Goal: Task Accomplishment & Management: Complete application form

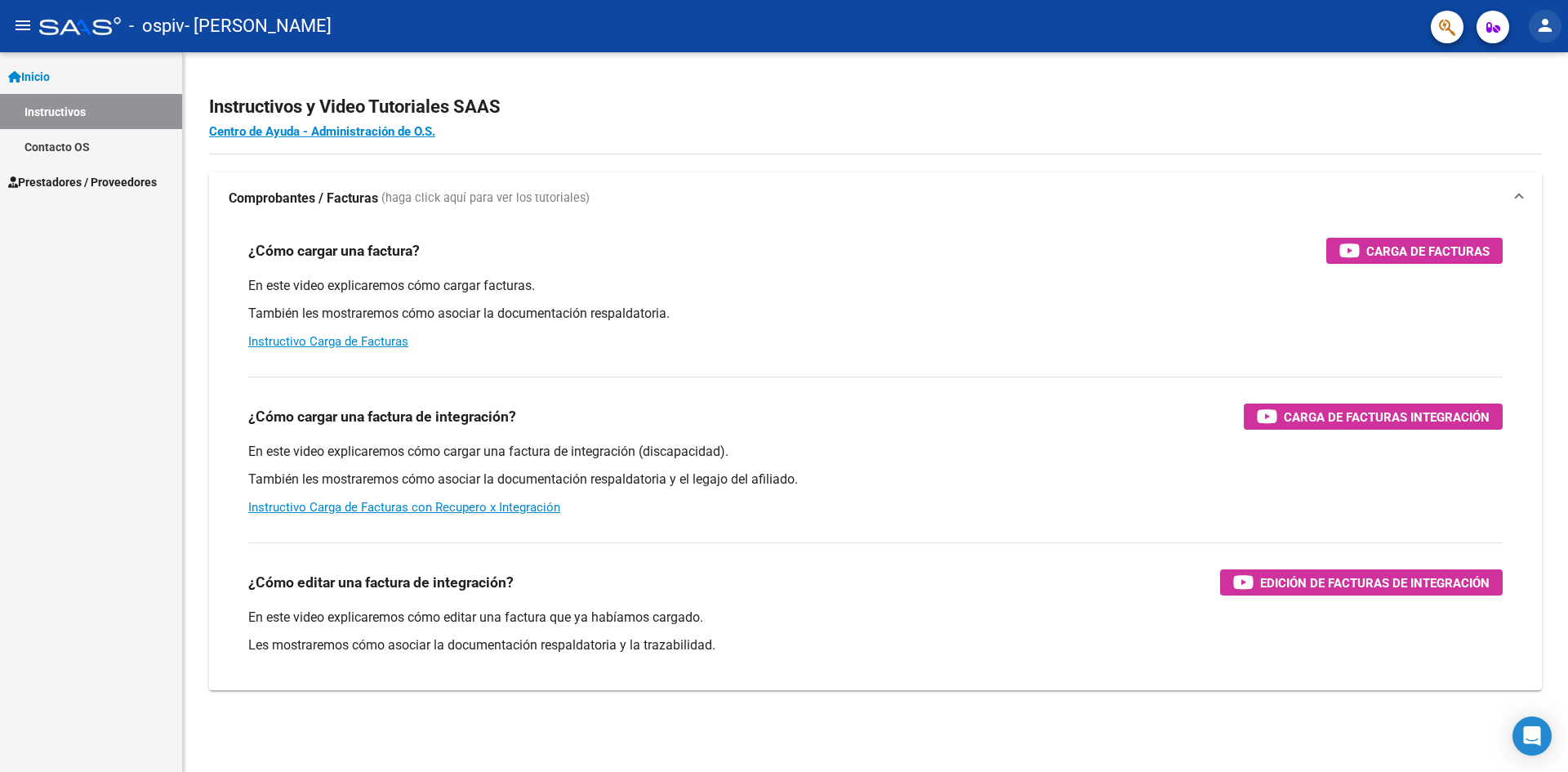
click at [1547, 27] on mat-icon "person" at bounding box center [1545, 25] width 20 height 20
click at [1518, 73] on button "person Mi Perfil" at bounding box center [1512, 68] width 99 height 39
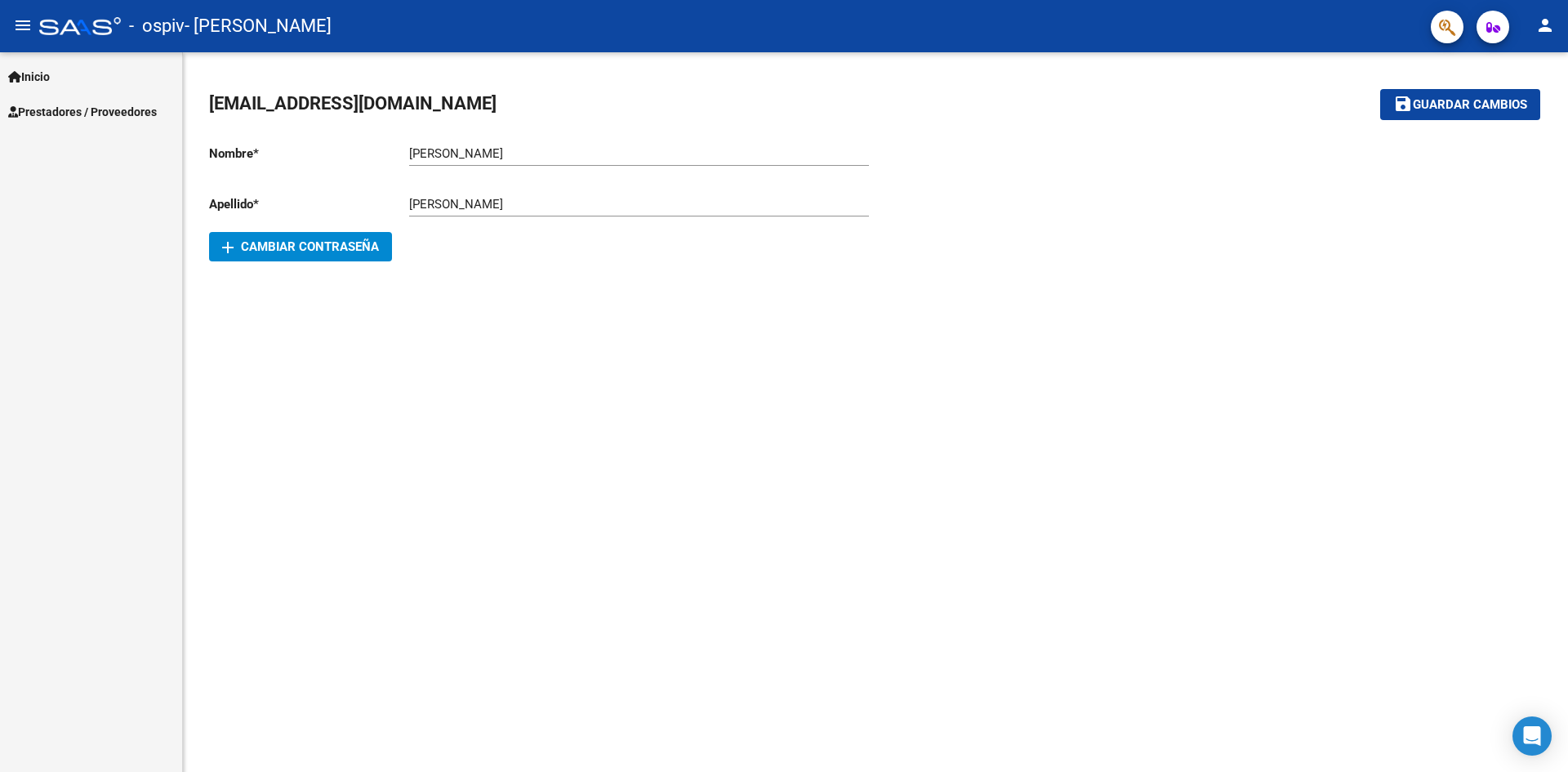
click at [50, 79] on span "Inicio" at bounding box center [28, 76] width 42 height 18
click at [1548, 29] on mat-icon "person" at bounding box center [1545, 25] width 20 height 20
click at [1508, 106] on button "exit_to_app Salir" at bounding box center [1512, 107] width 99 height 39
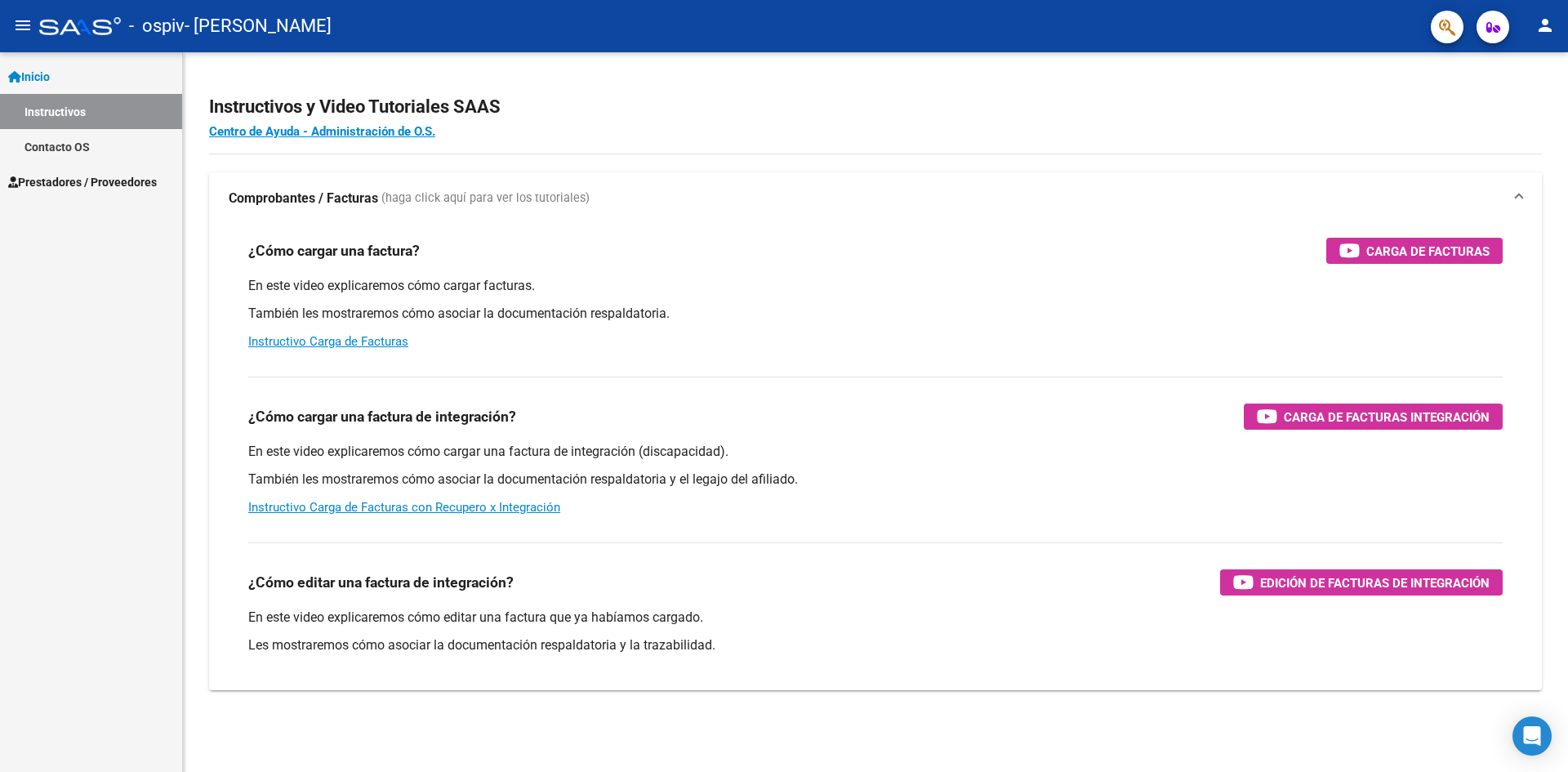
click at [98, 185] on span "Prestadores / Proveedores" at bounding box center [83, 182] width 149 height 18
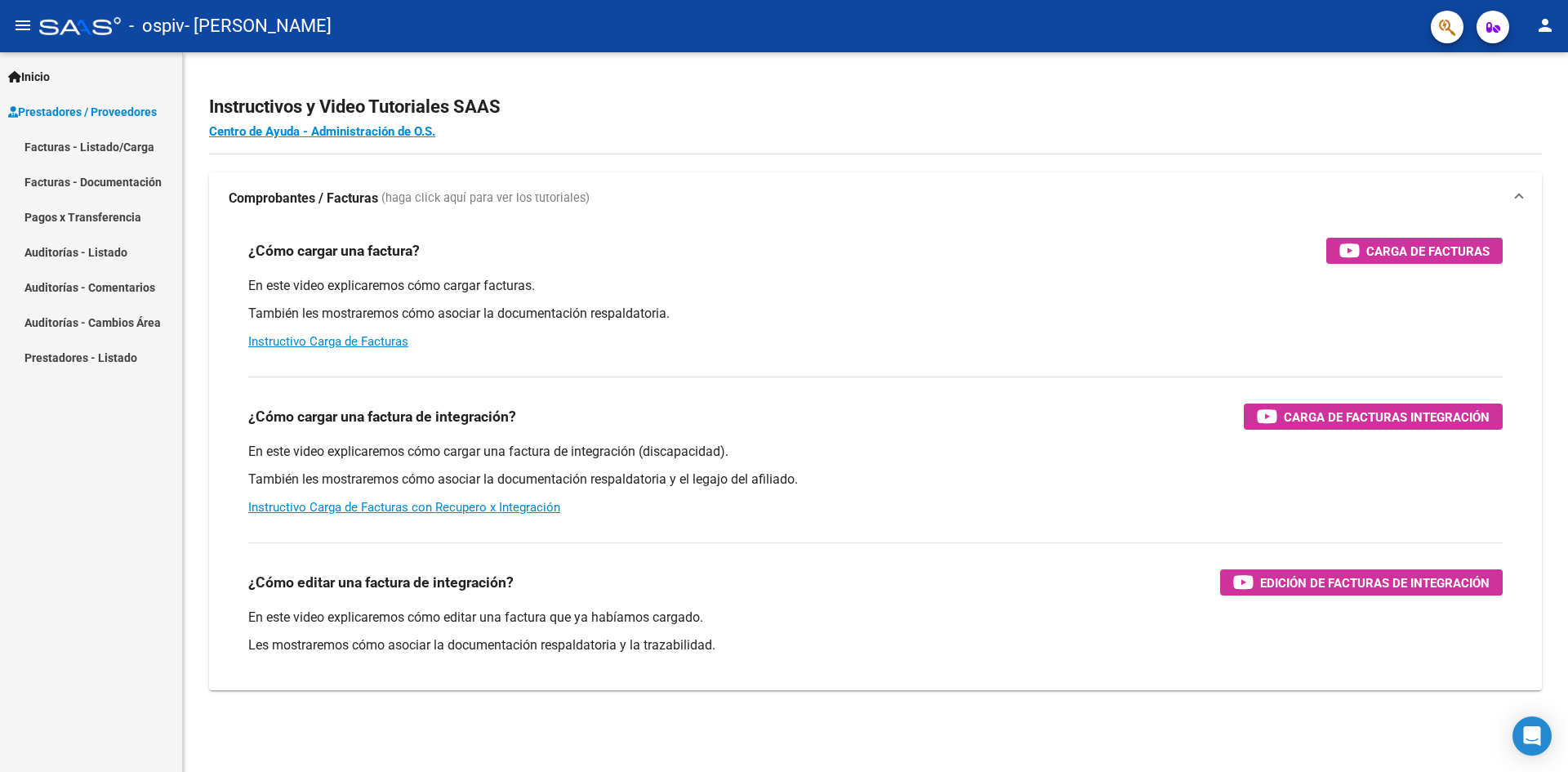
click at [111, 151] on link "Facturas - Listado/Carga" at bounding box center [91, 146] width 182 height 35
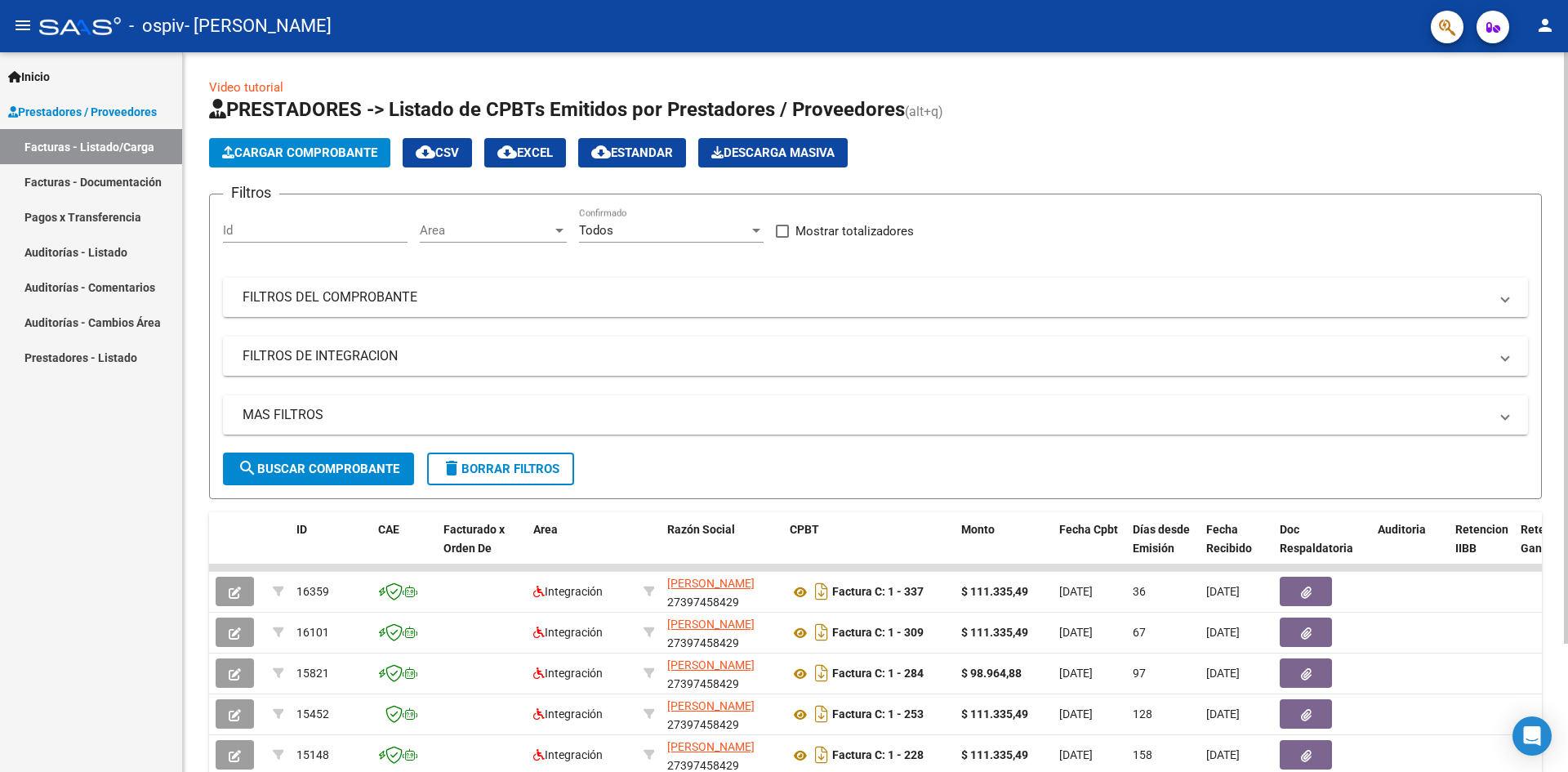
click at [325, 158] on span "Cargar Comprobante" at bounding box center [299, 153] width 155 height 15
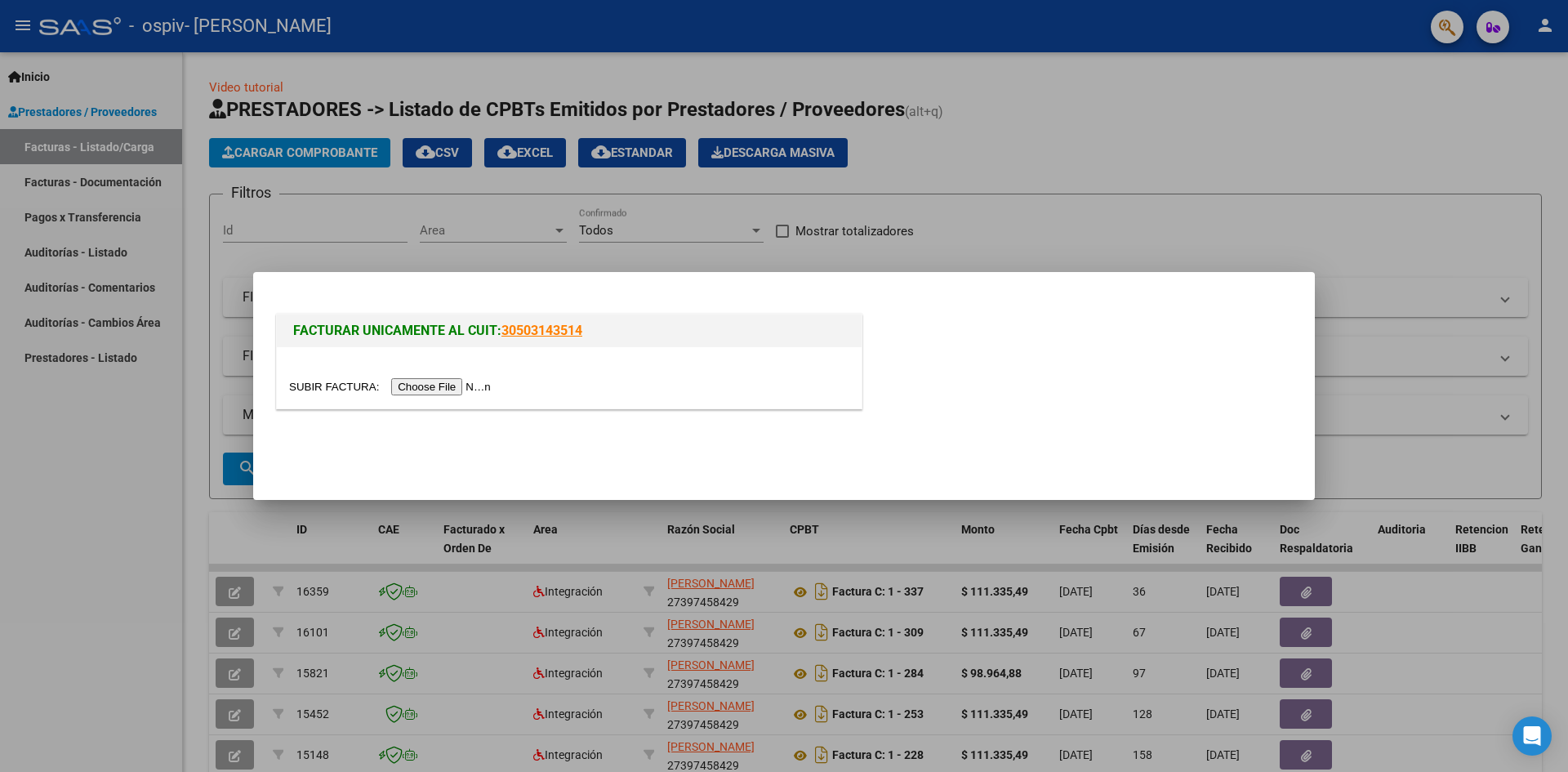
click at [471, 385] on input "file" at bounding box center [392, 386] width 207 height 17
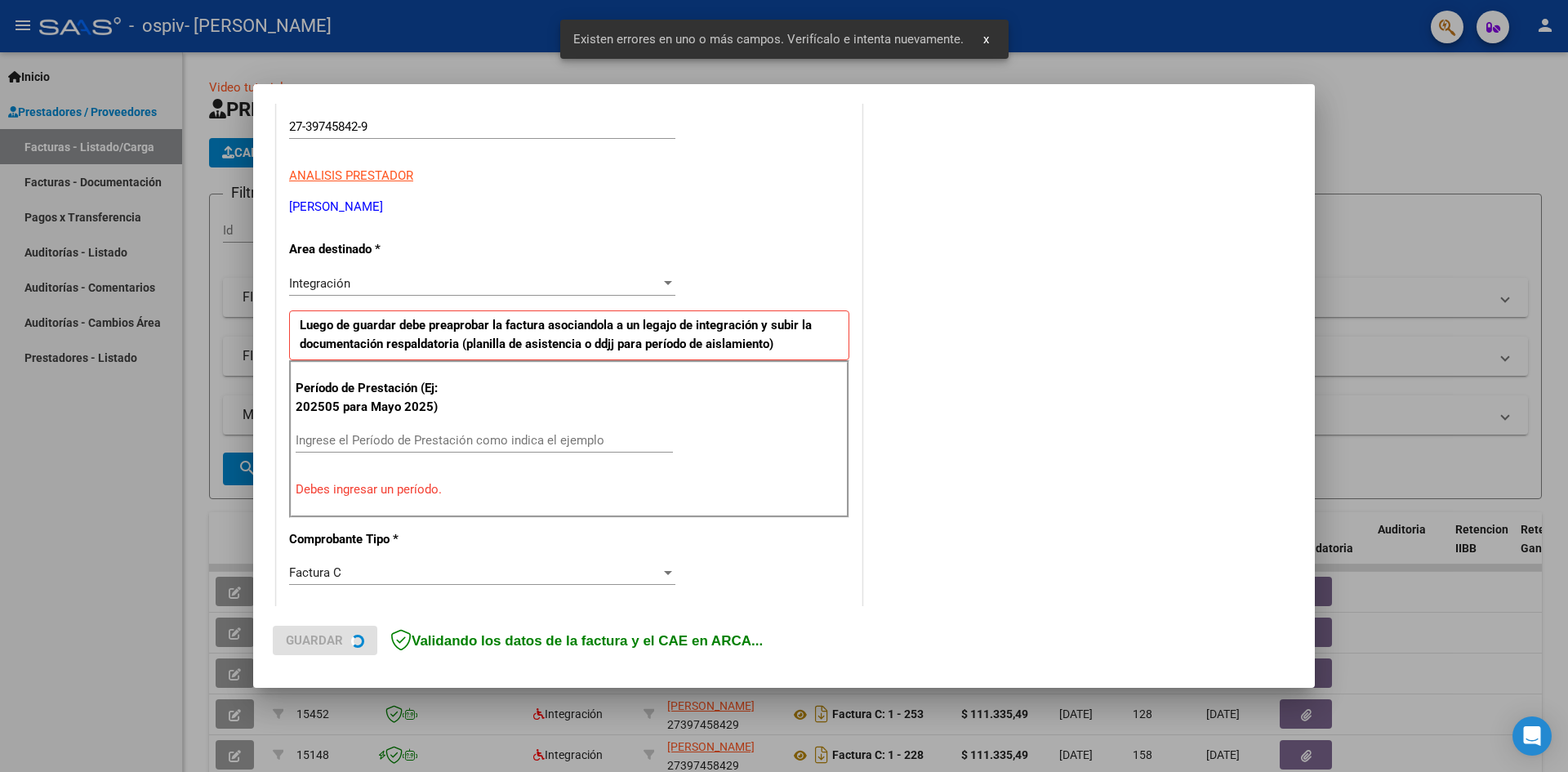
scroll to position [288, 0]
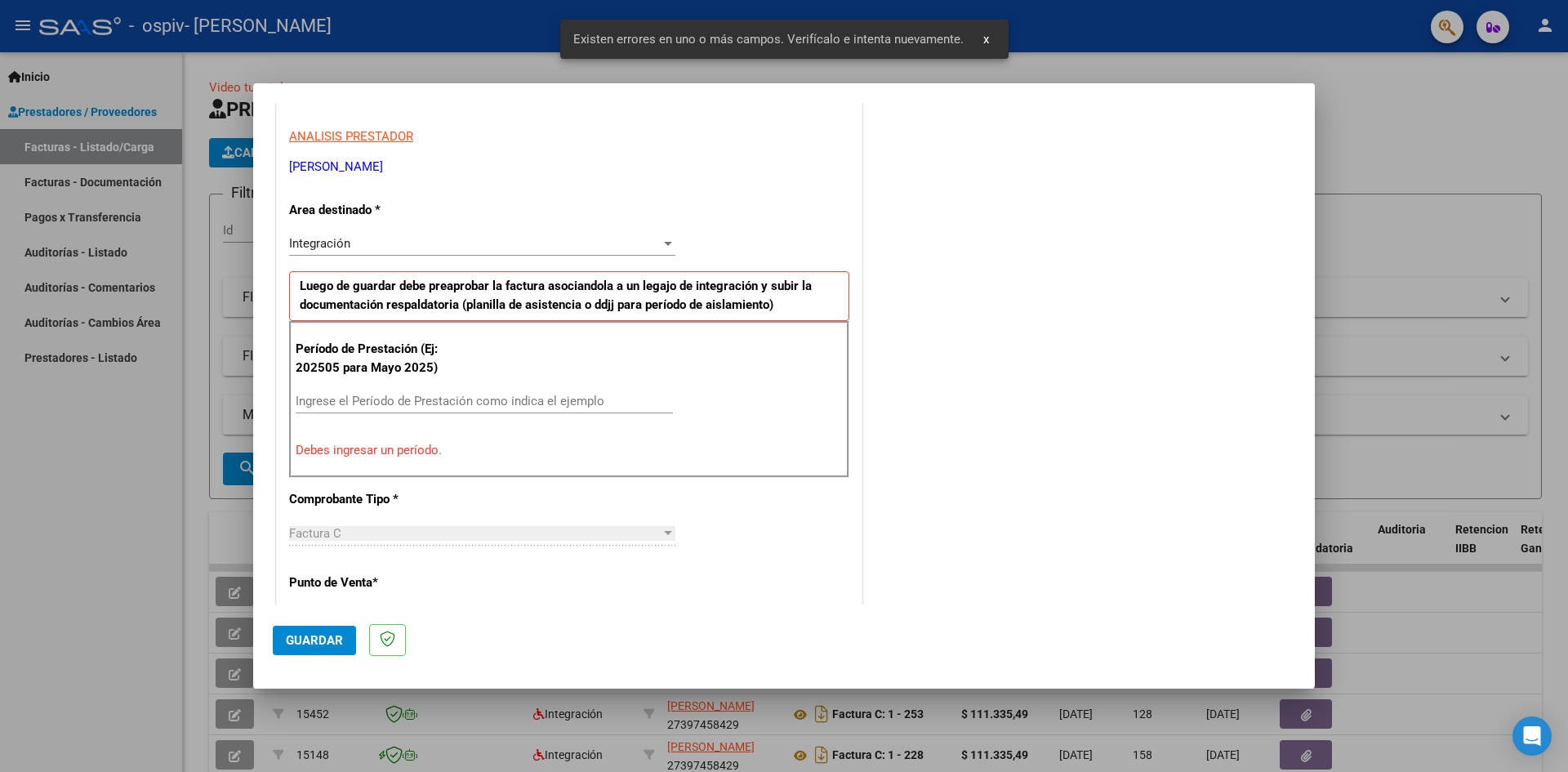
click at [370, 406] on input "Ingrese el Período de Prestación como indica el ejemplo" at bounding box center [484, 401] width 377 height 15
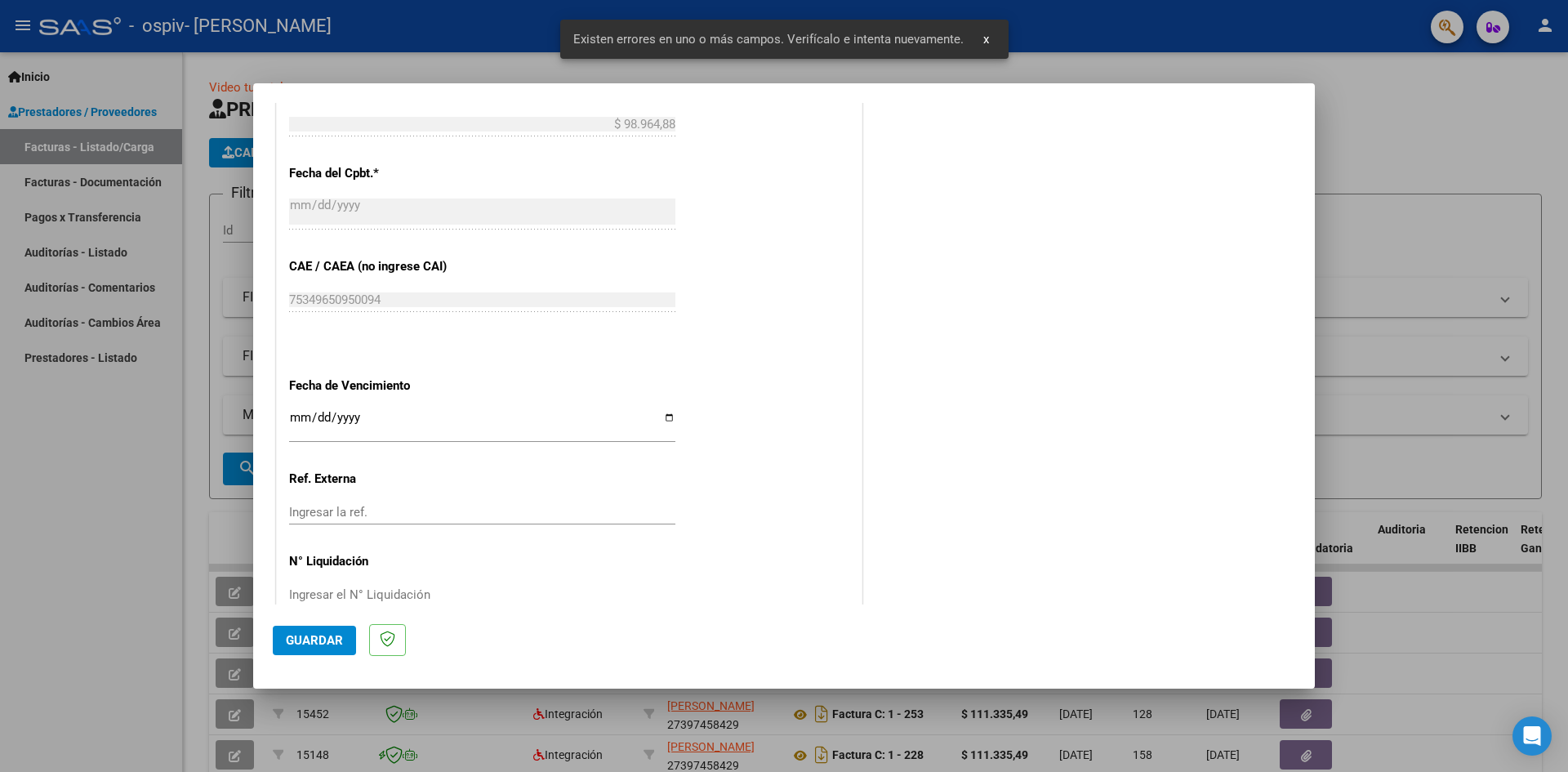
scroll to position [936, 0]
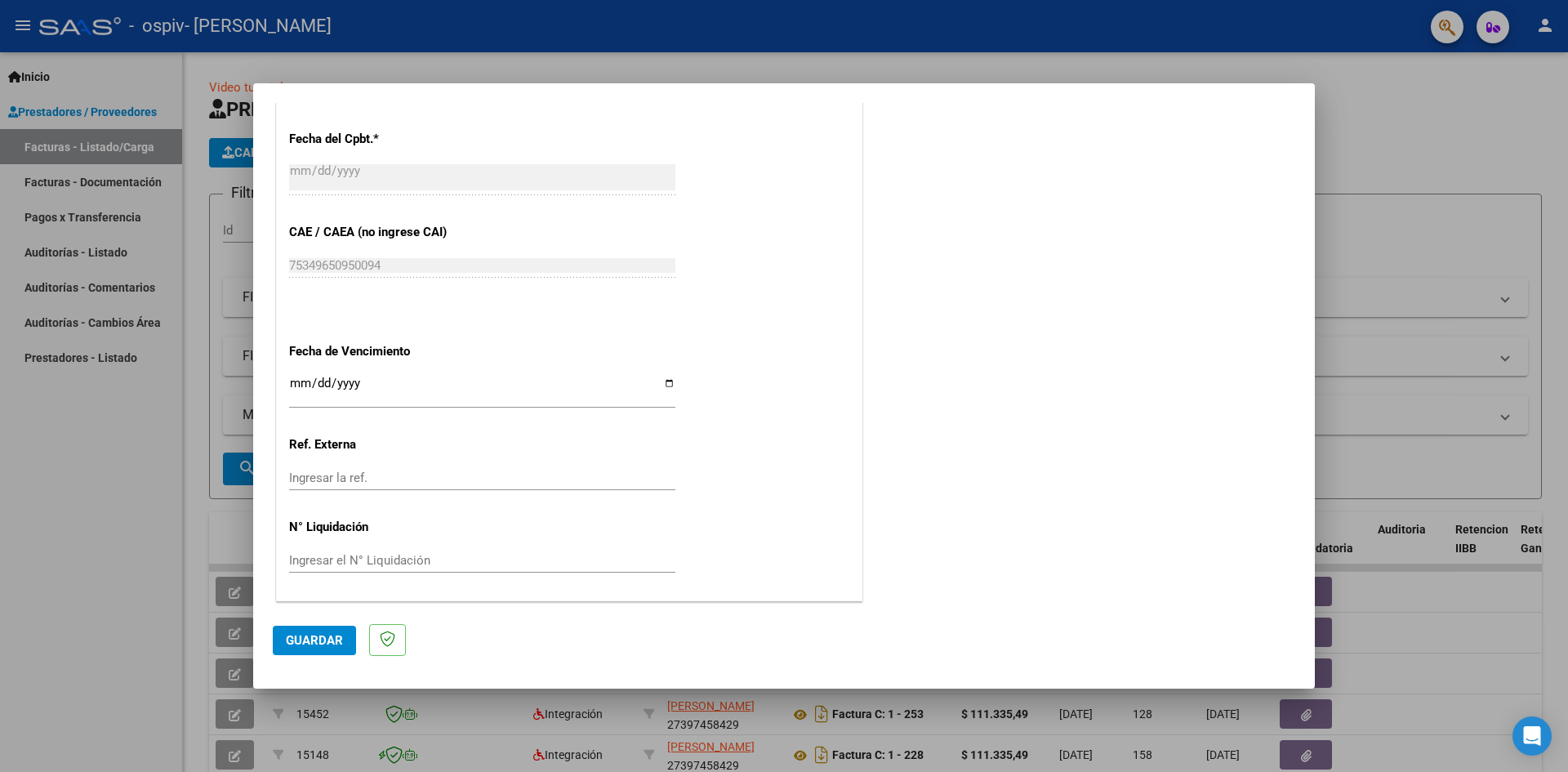
type input "202508"
click at [665, 382] on input "Ingresar la fecha" at bounding box center [482, 389] width 386 height 26
type input "[DATE]"
click at [323, 635] on span "Guardar" at bounding box center [314, 640] width 57 height 15
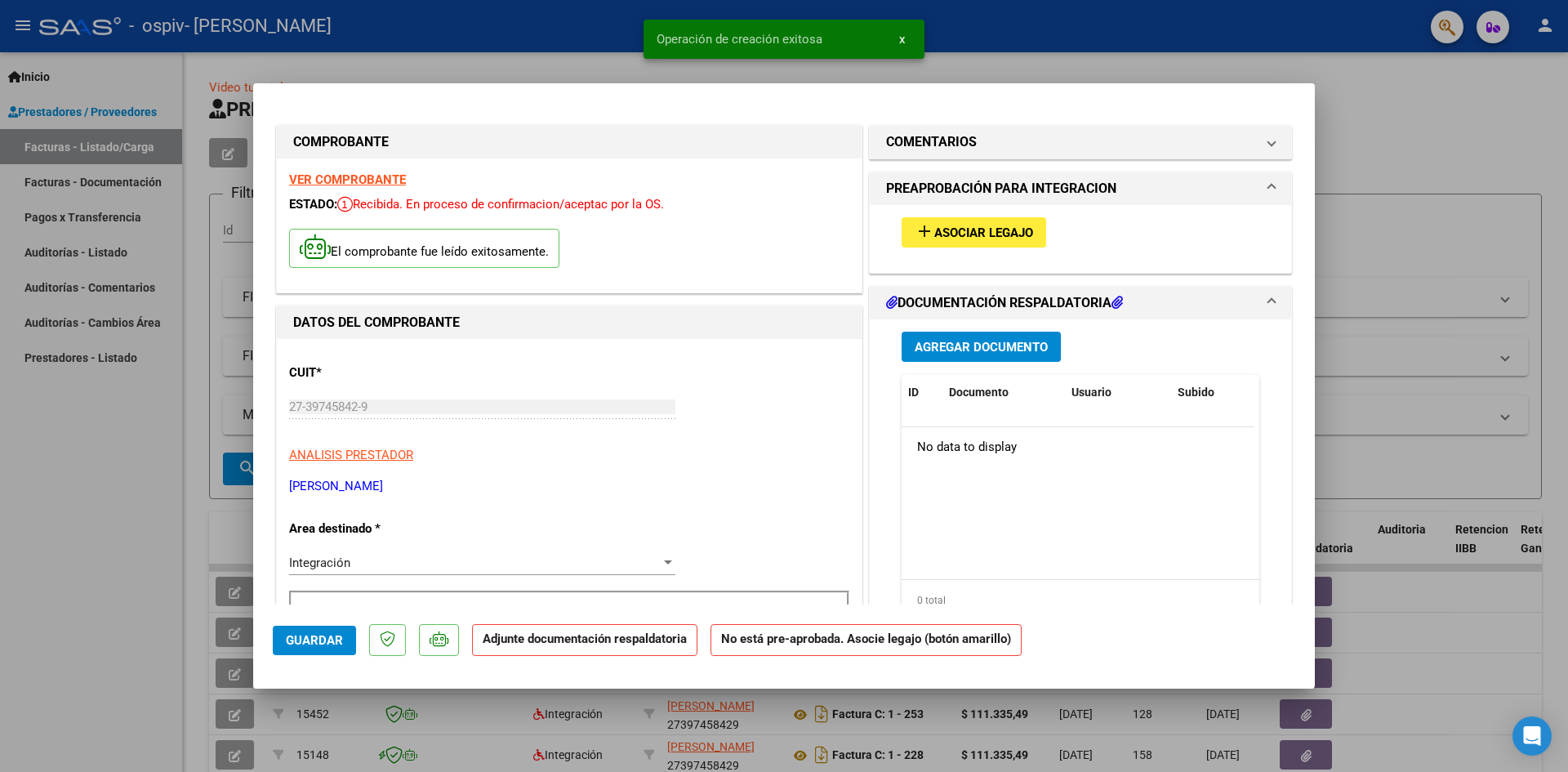
click at [1017, 240] on button "add Asociar Legajo" at bounding box center [973, 232] width 145 height 30
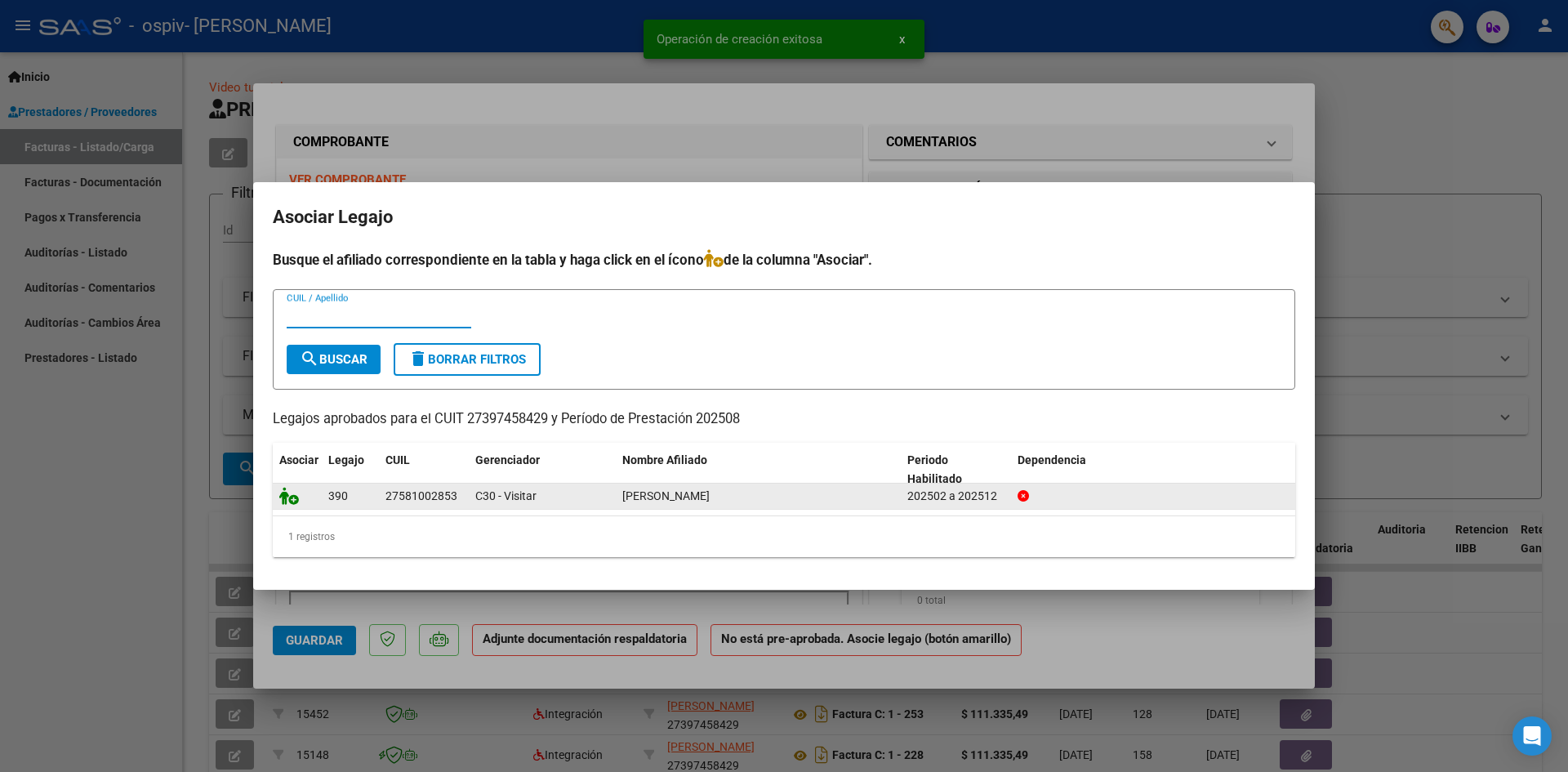
click at [286, 503] on icon at bounding box center [289, 496] width 20 height 18
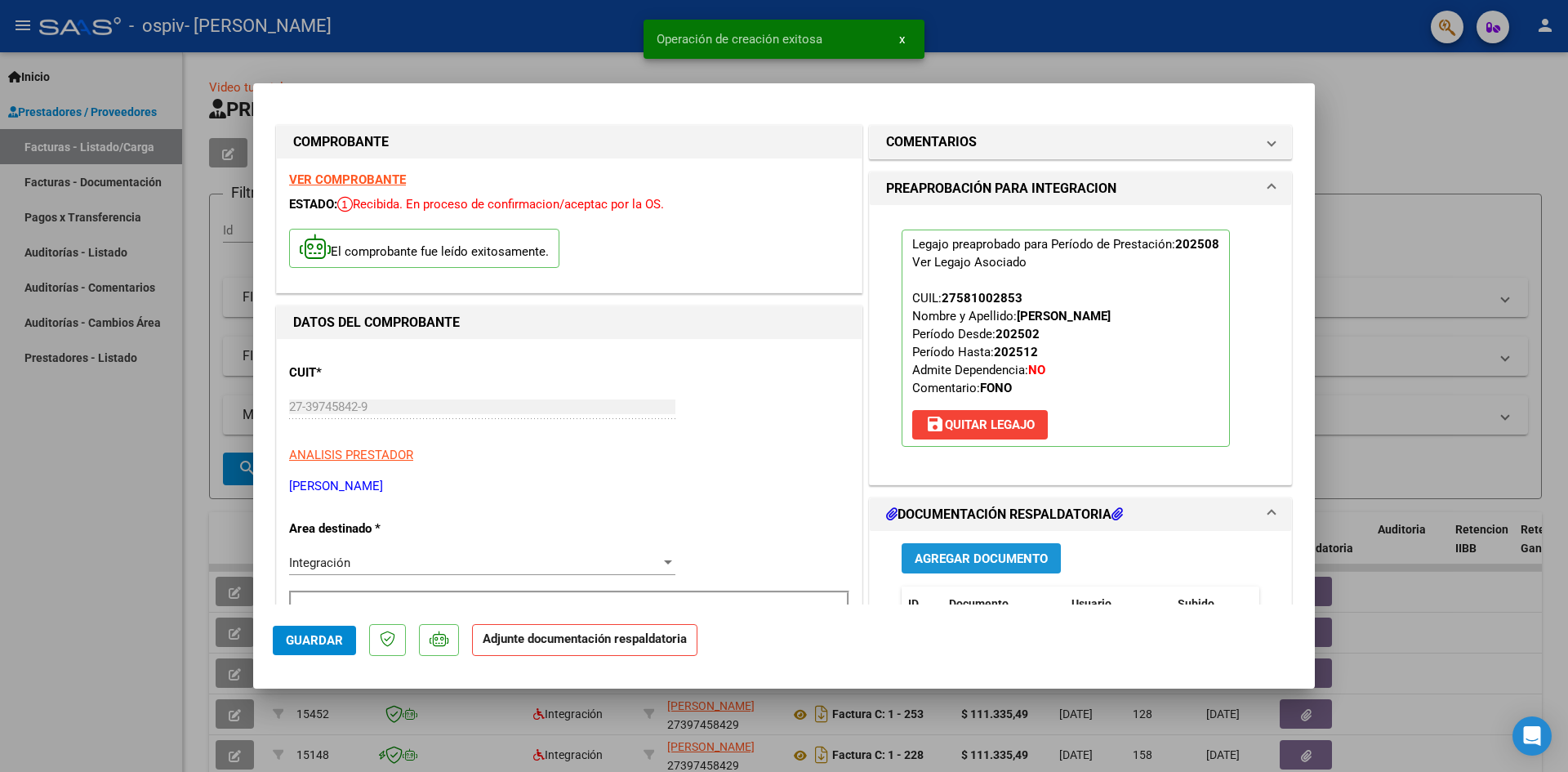
click at [971, 557] on span "Agregar Documento" at bounding box center [981, 558] width 133 height 15
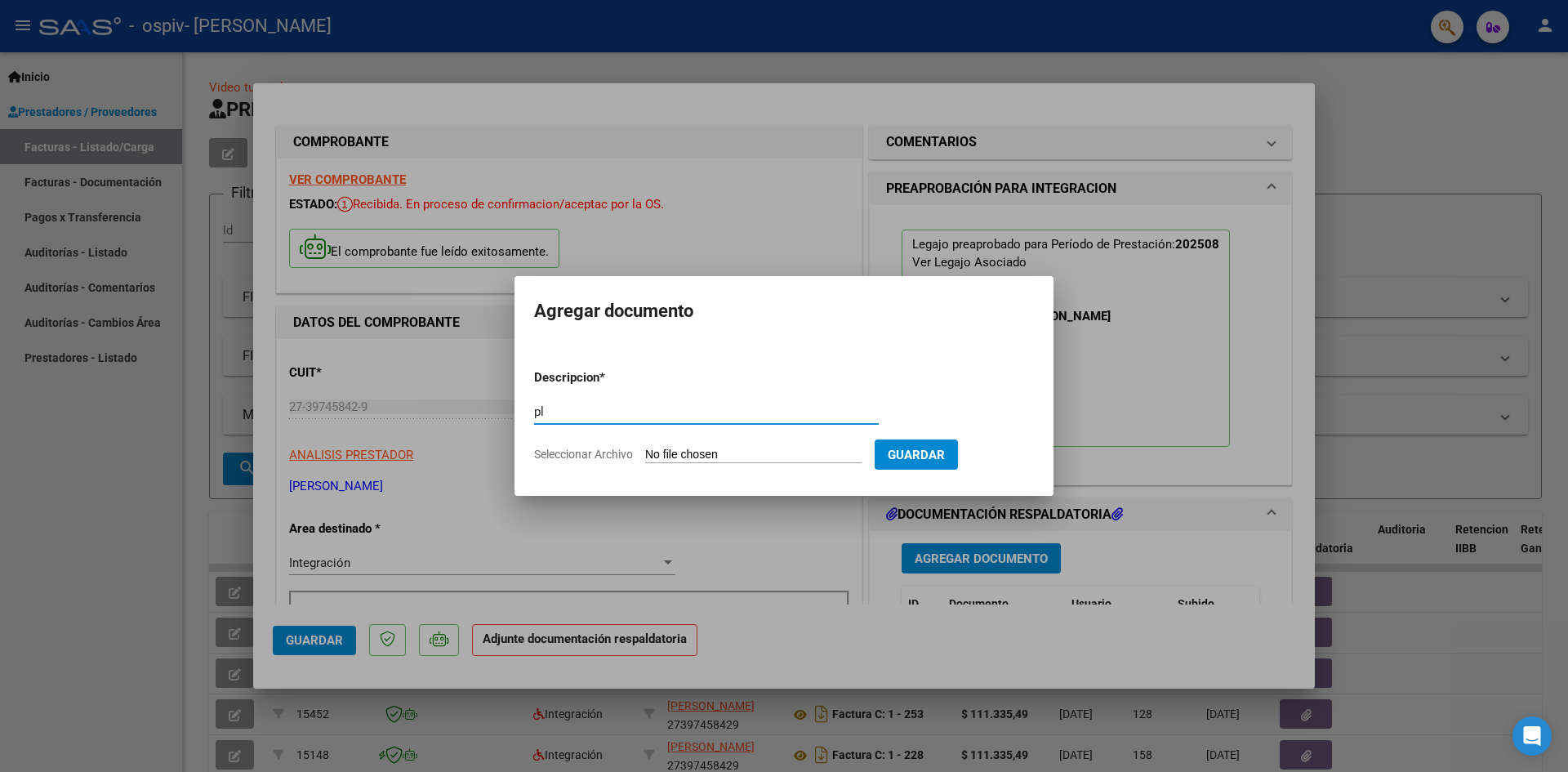
type input "p"
type input "PLANILLA DE ASISTENCIA"
click at [756, 451] on input "Seleccionar Archivo" at bounding box center [753, 454] width 217 height 15
type input "C:\fakepath\FONO PLANILLA.pdf"
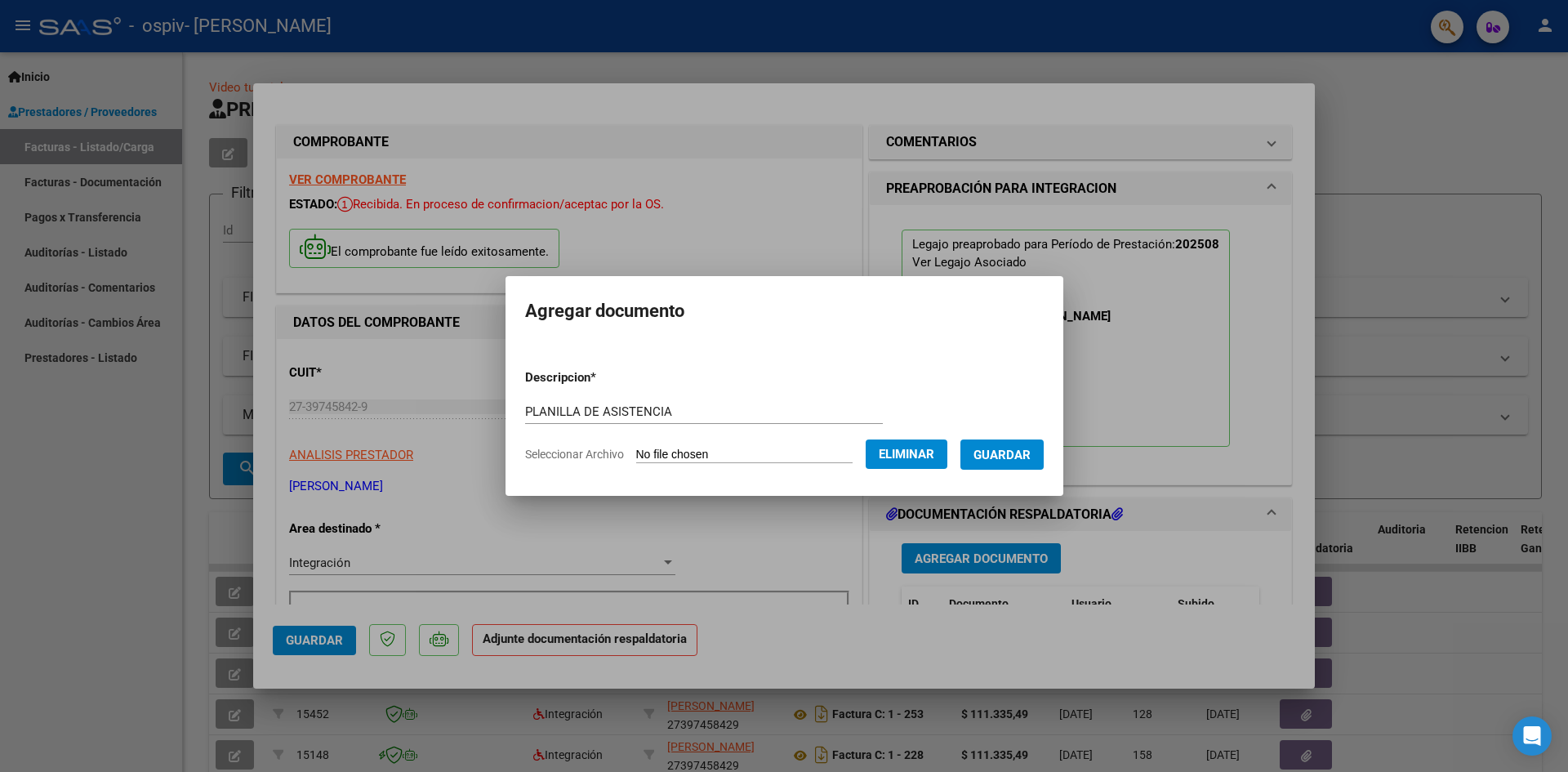
click at [1011, 446] on span "Guardar" at bounding box center [1002, 453] width 57 height 15
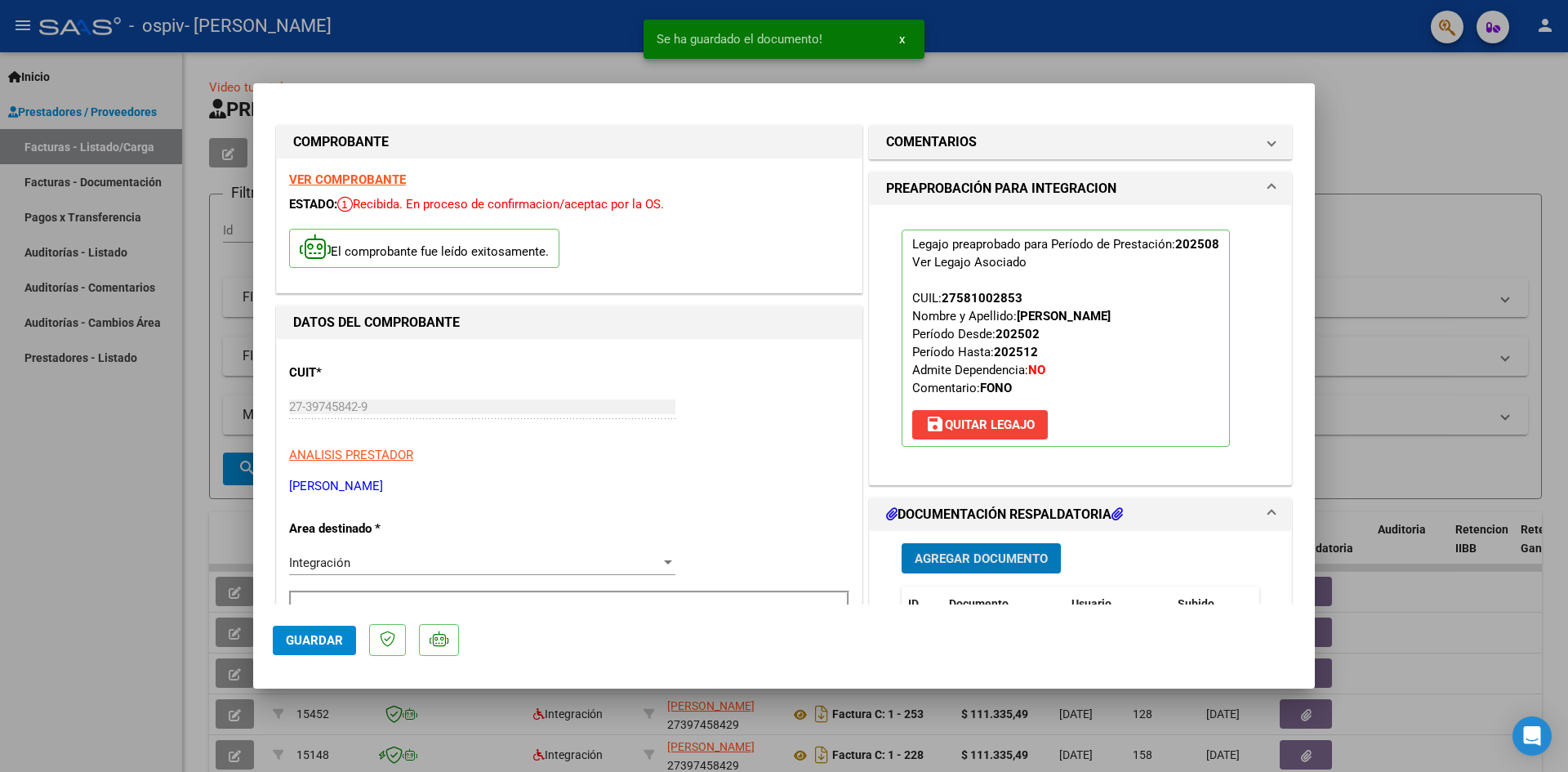
click at [1006, 557] on span "Agregar Documento" at bounding box center [981, 558] width 133 height 15
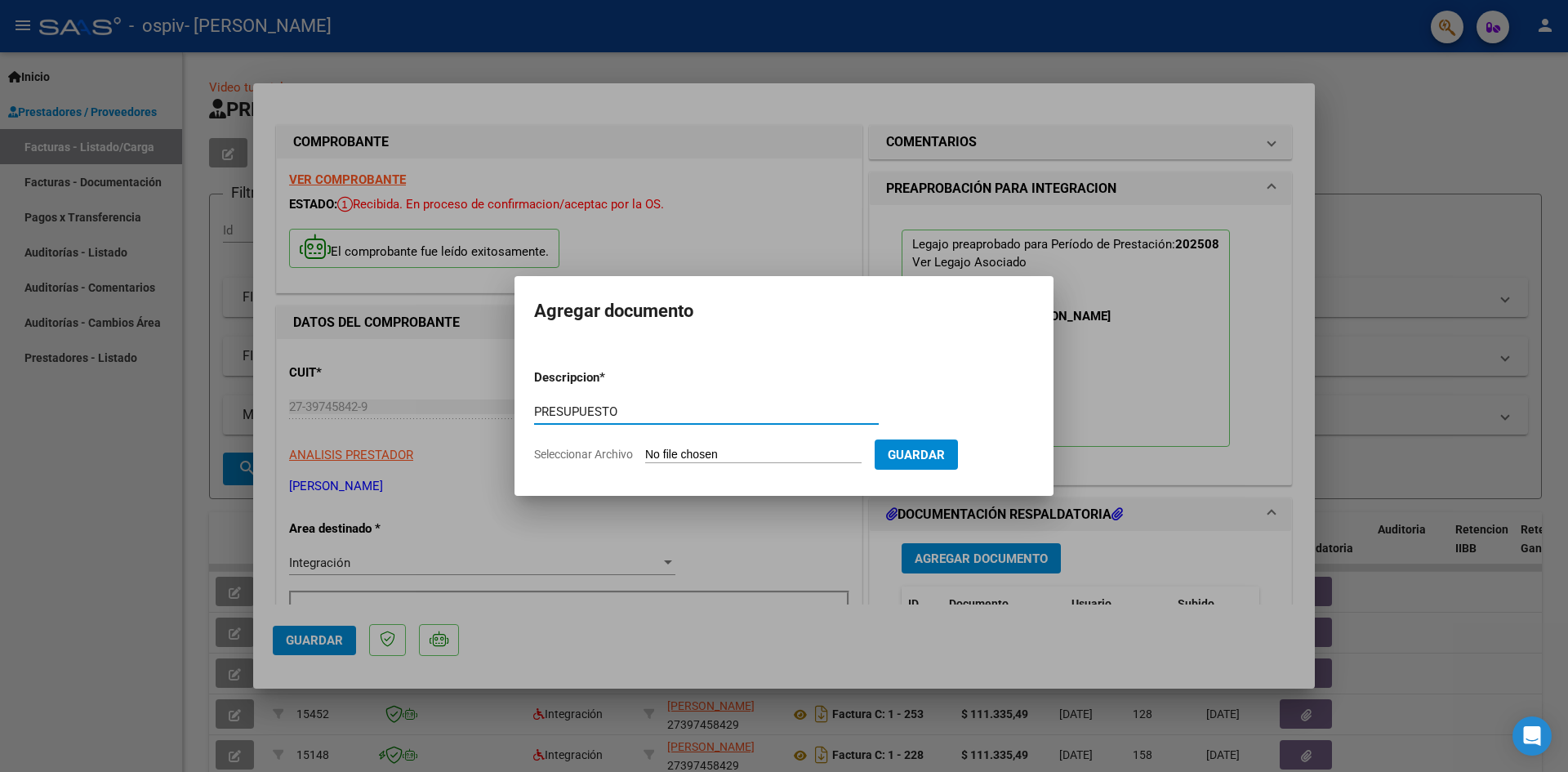
type input "PRESUPUESTO"
click at [713, 458] on input "Seleccionar Archivo" at bounding box center [753, 454] width 217 height 15
type input "C:\fakepath\PRESUPUESTO FONO.pdf"
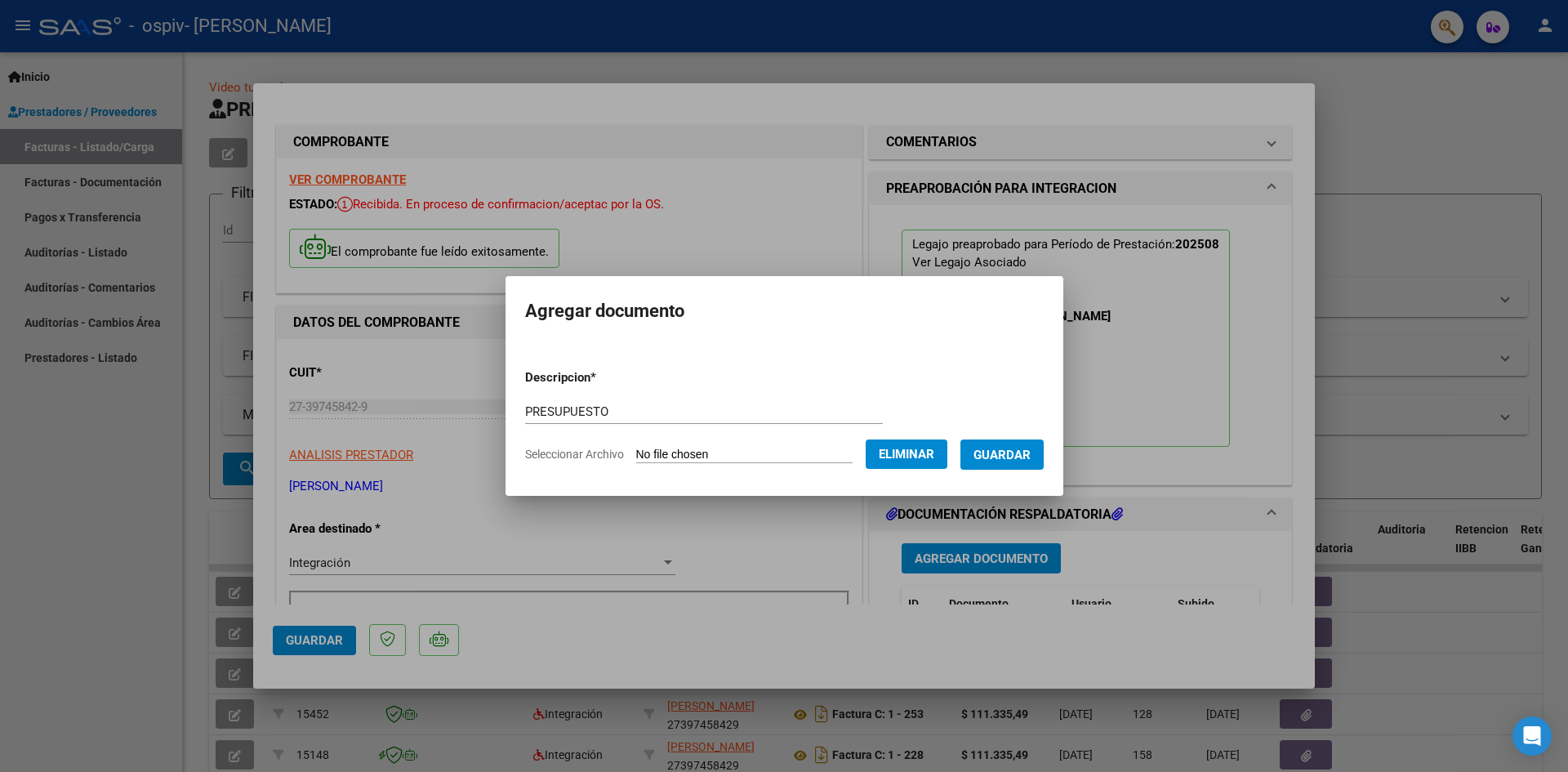
click at [999, 447] on span "Guardar" at bounding box center [1002, 454] width 57 height 15
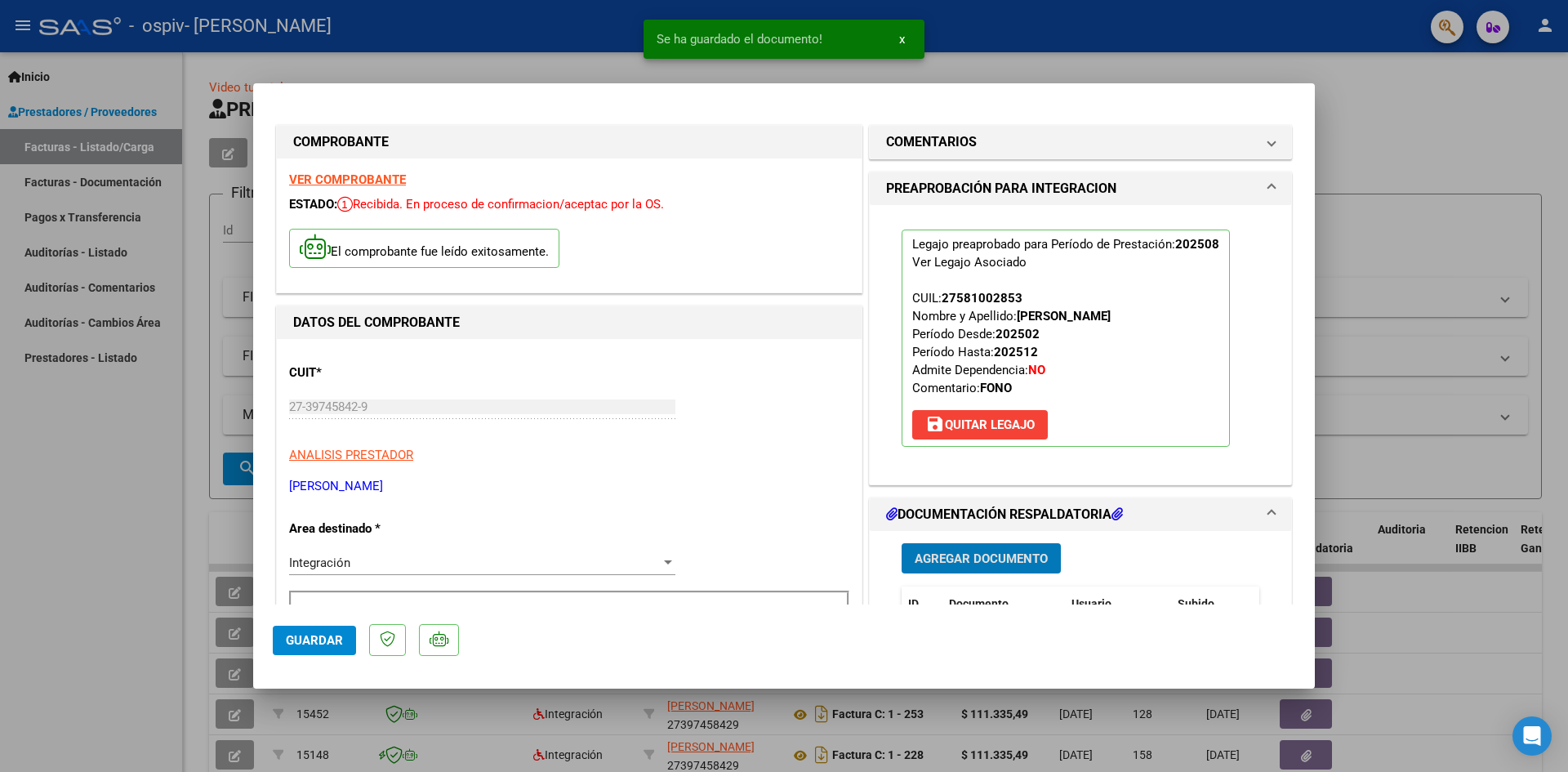
click at [1544, 149] on div at bounding box center [784, 386] width 1568 height 772
type input "$ 0,00"
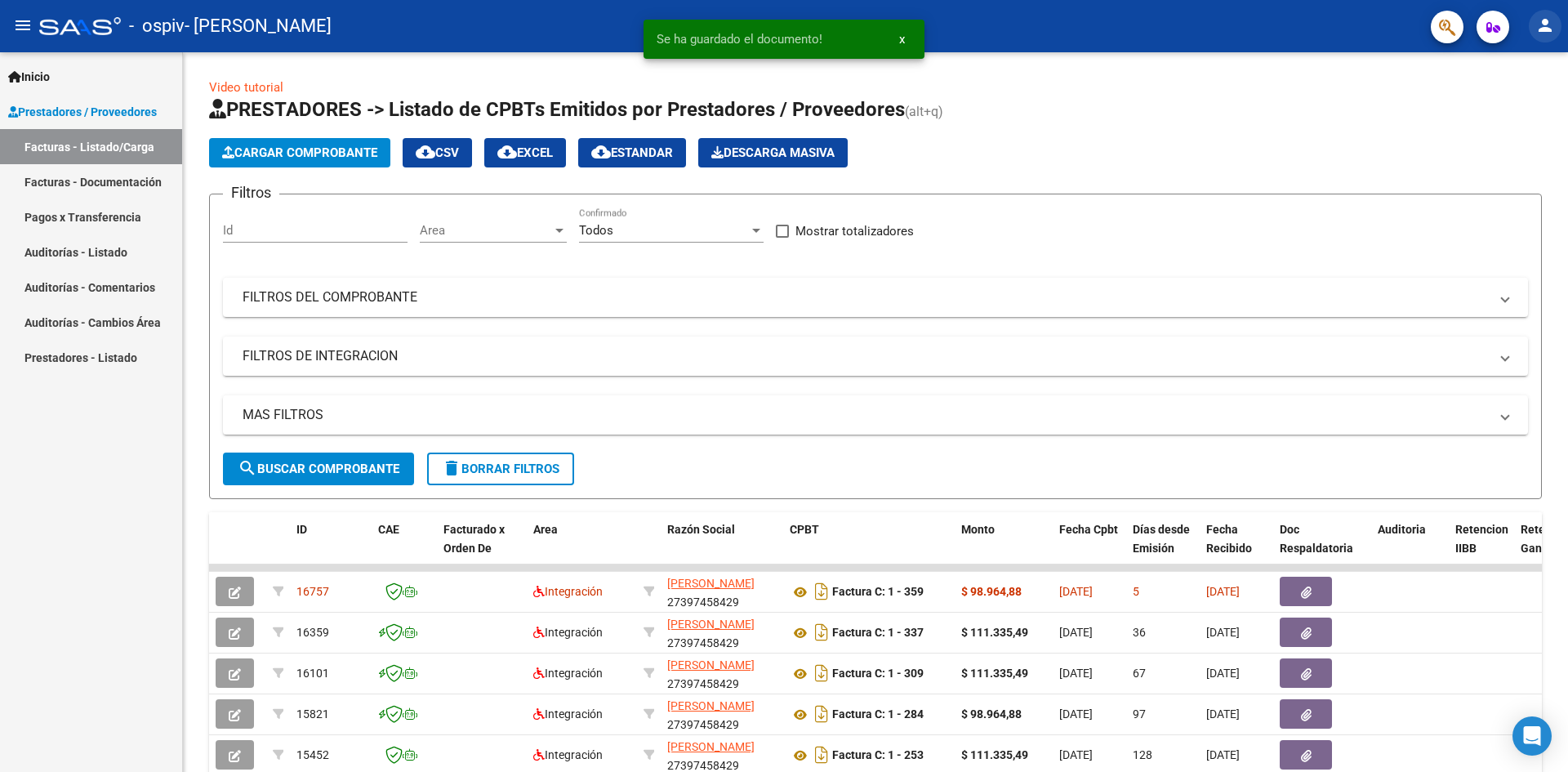
click at [1548, 27] on mat-icon "person" at bounding box center [1545, 25] width 20 height 20
click at [1525, 101] on button "exit_to_app Salir" at bounding box center [1512, 107] width 99 height 39
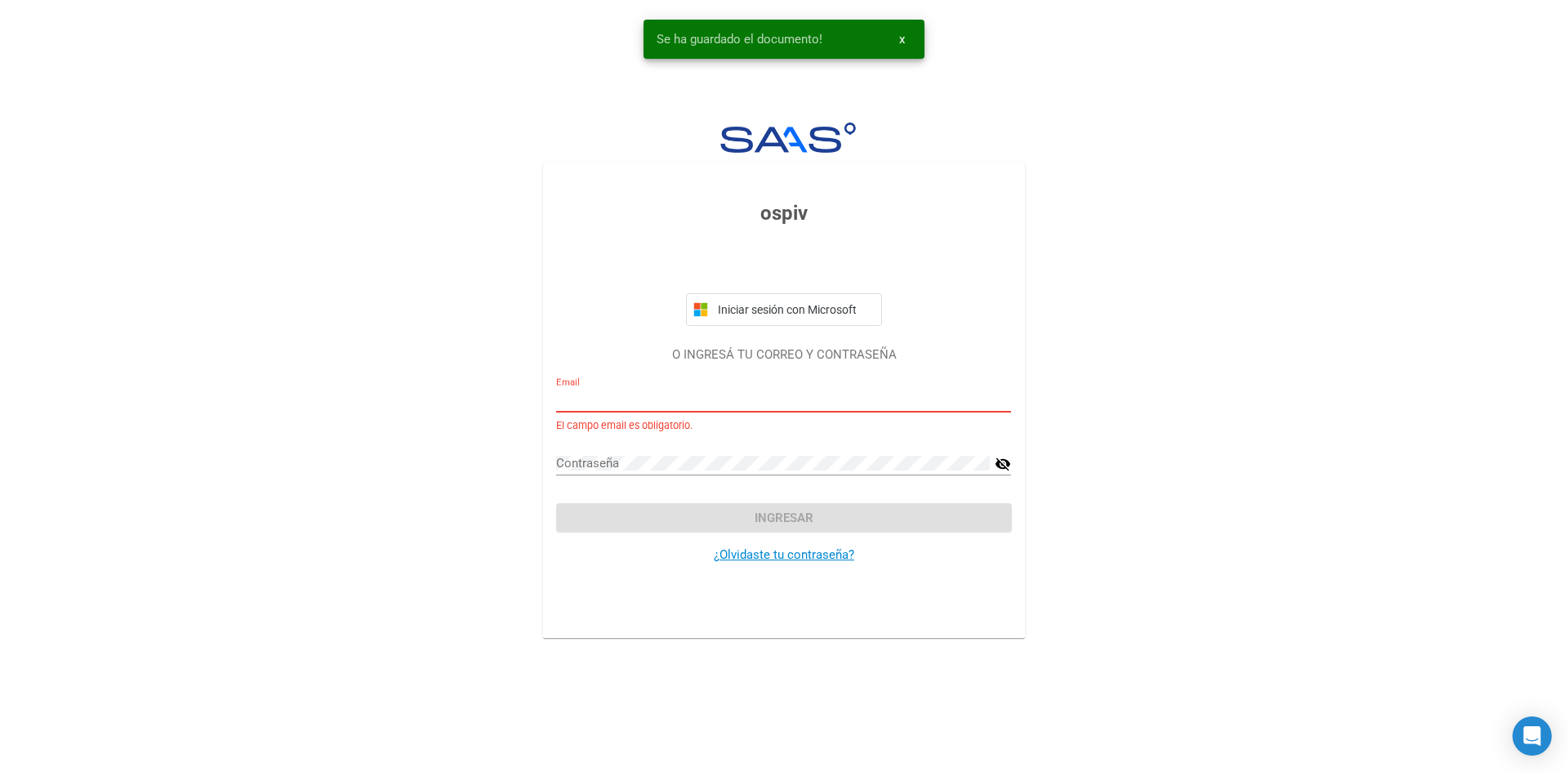
type input "[EMAIL_ADDRESS][DOMAIN_NAME]"
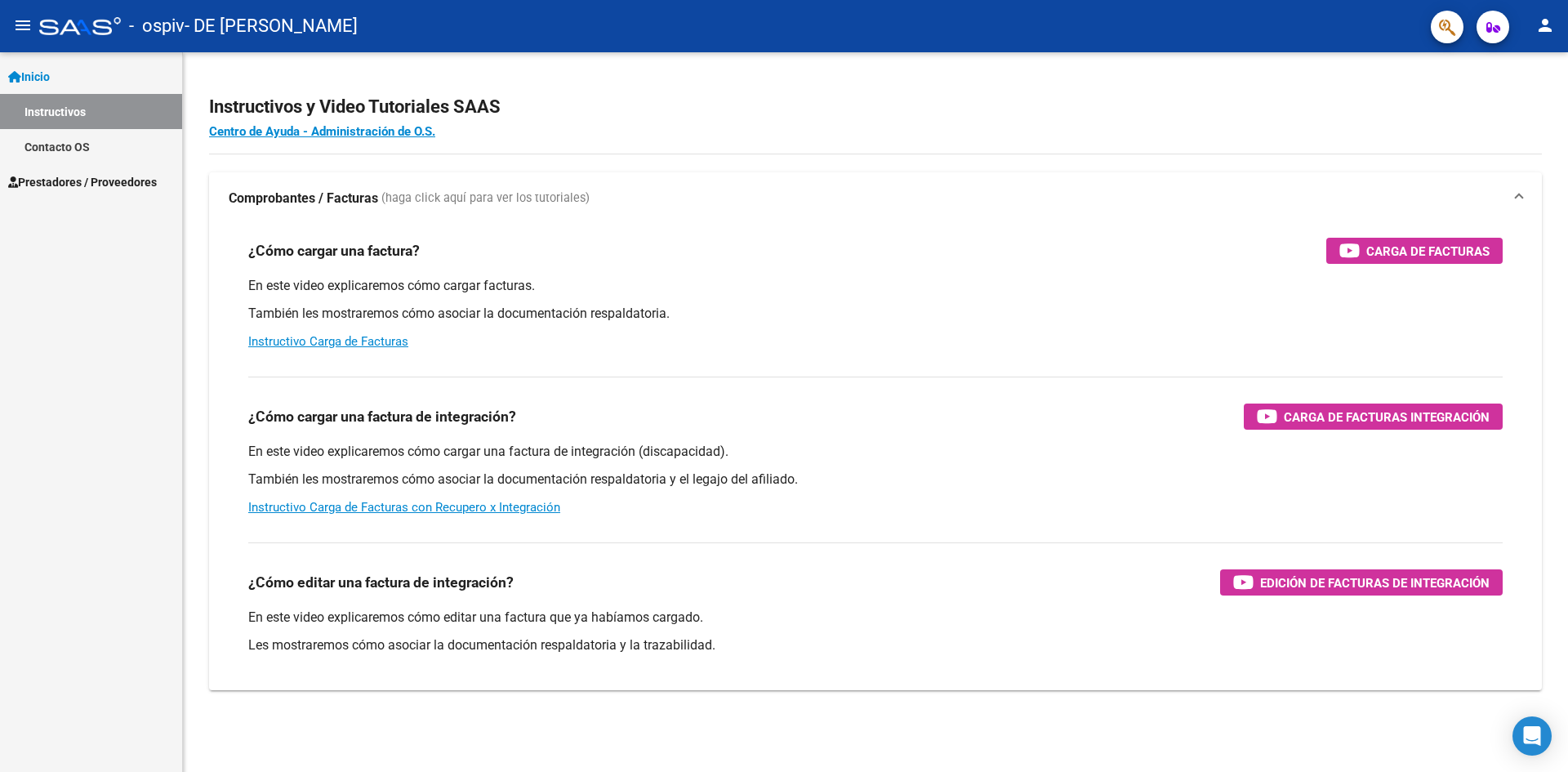
click at [86, 181] on span "Prestadores / Proveedores" at bounding box center [83, 182] width 149 height 18
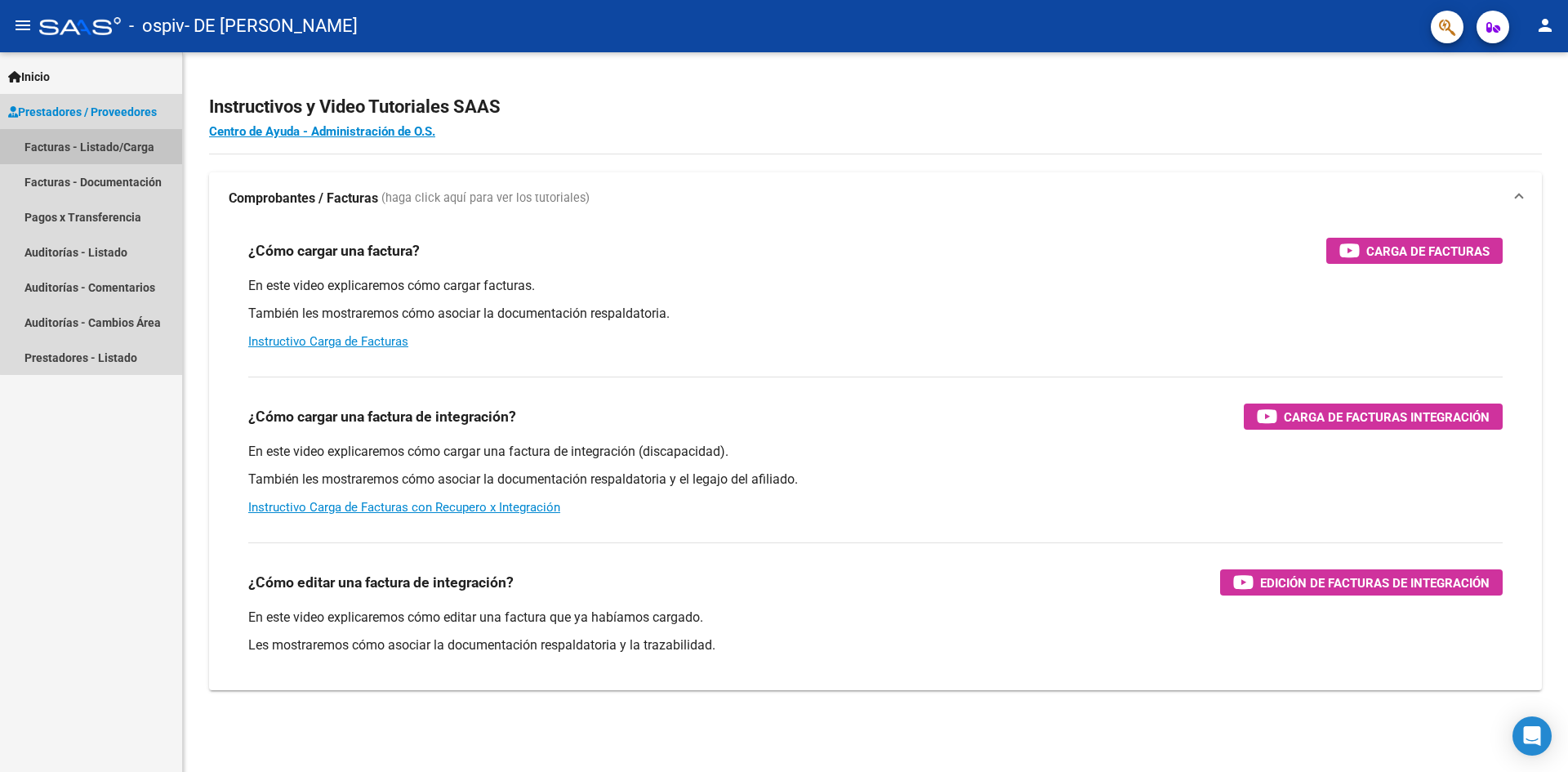
click at [92, 147] on link "Facturas - Listado/Carga" at bounding box center [91, 146] width 182 height 35
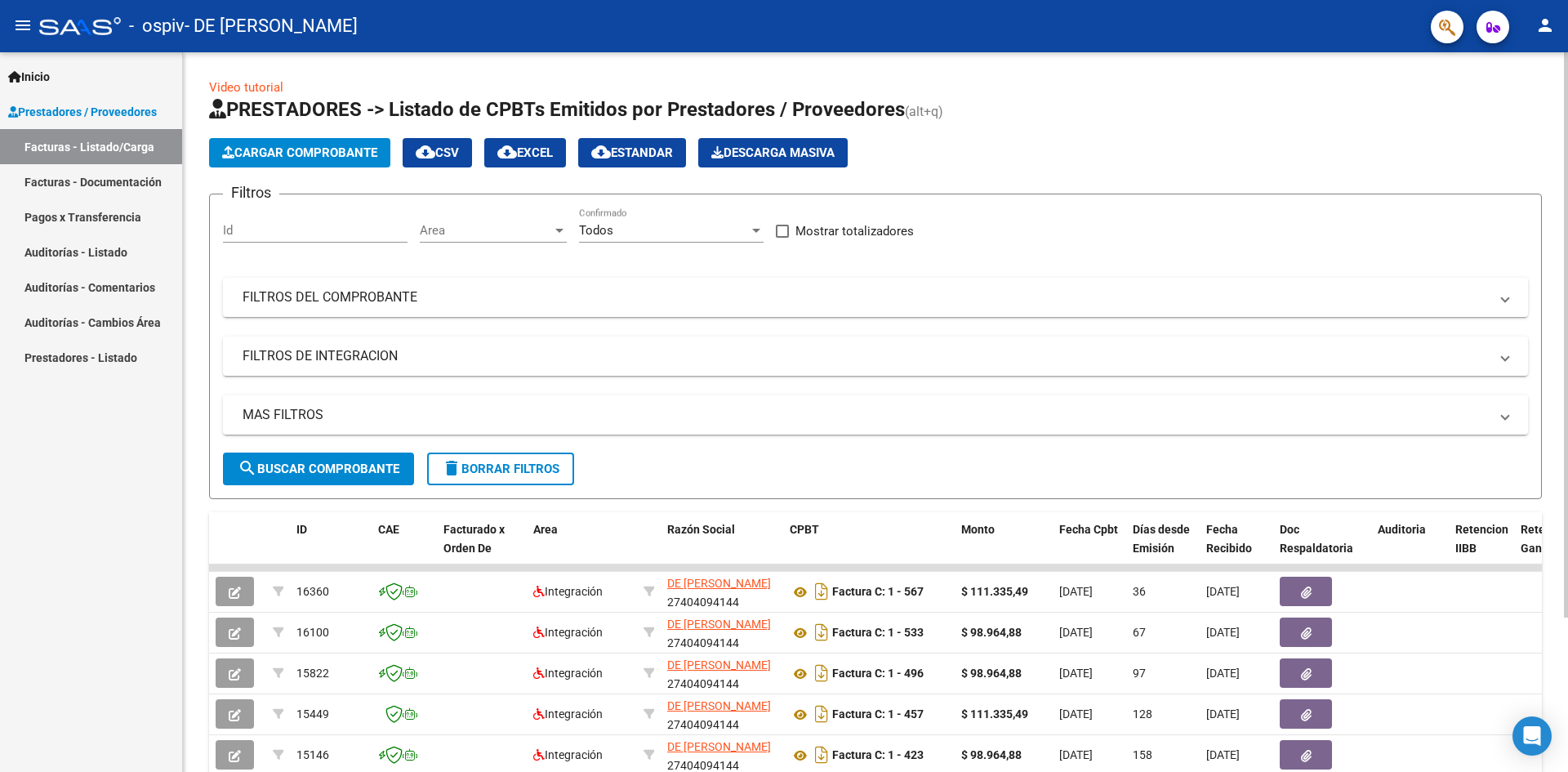
click at [319, 149] on span "Cargar Comprobante" at bounding box center [299, 153] width 155 height 15
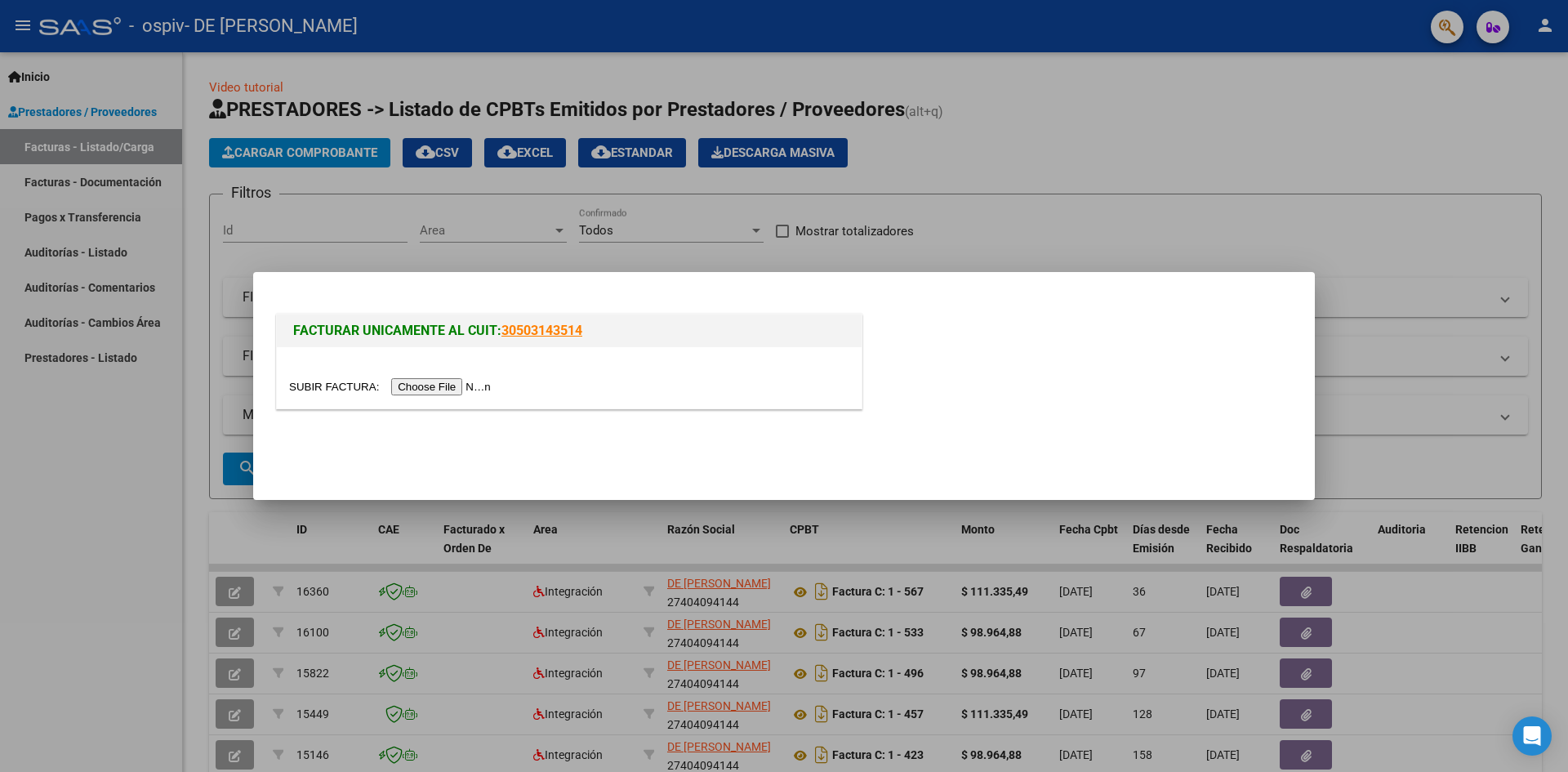
click at [469, 389] on input "file" at bounding box center [392, 386] width 207 height 17
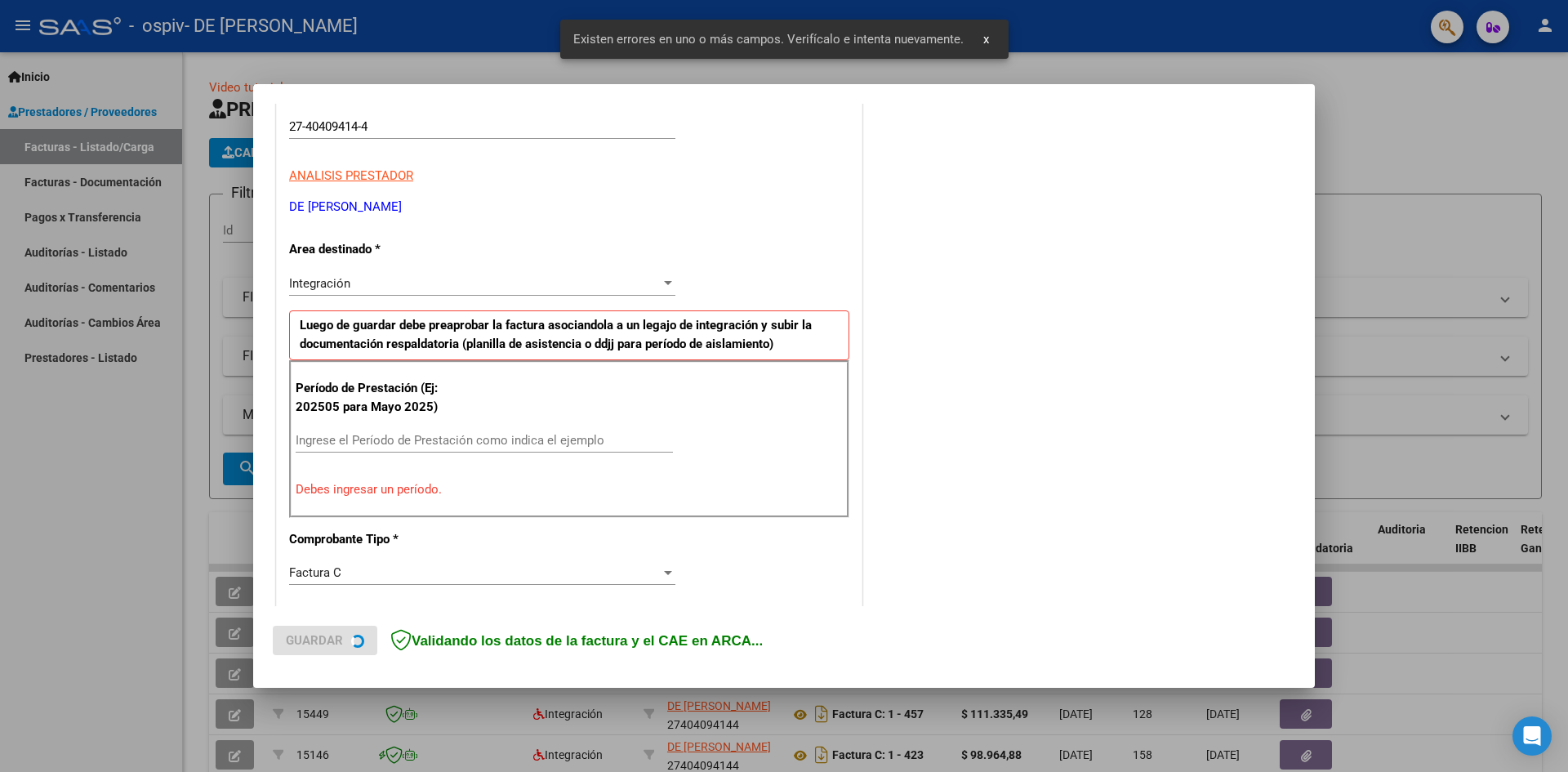
scroll to position [288, 0]
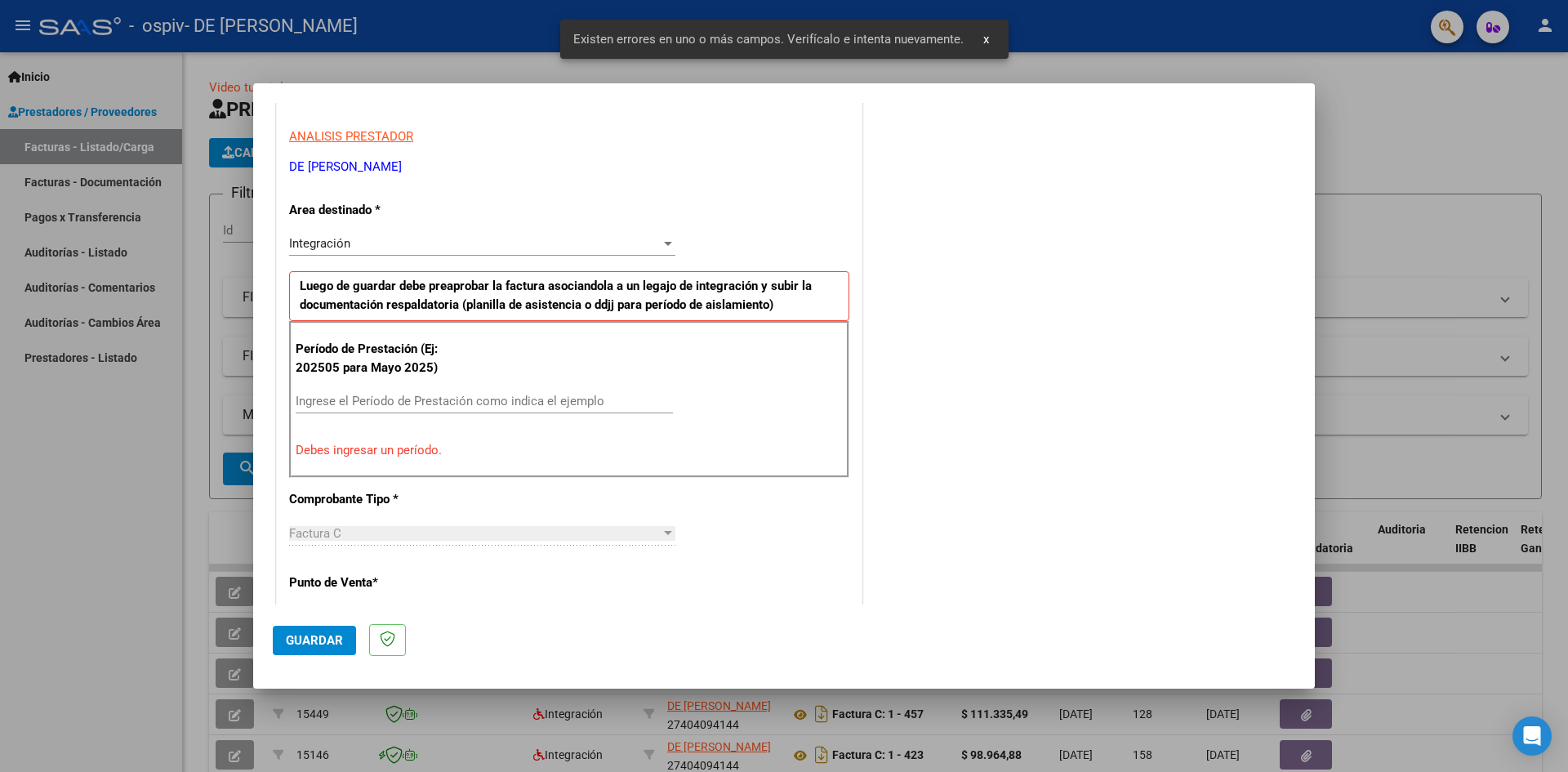
click at [477, 394] on input "Ingrese el Período de Prestación como indica el ejemplo" at bounding box center [484, 401] width 377 height 15
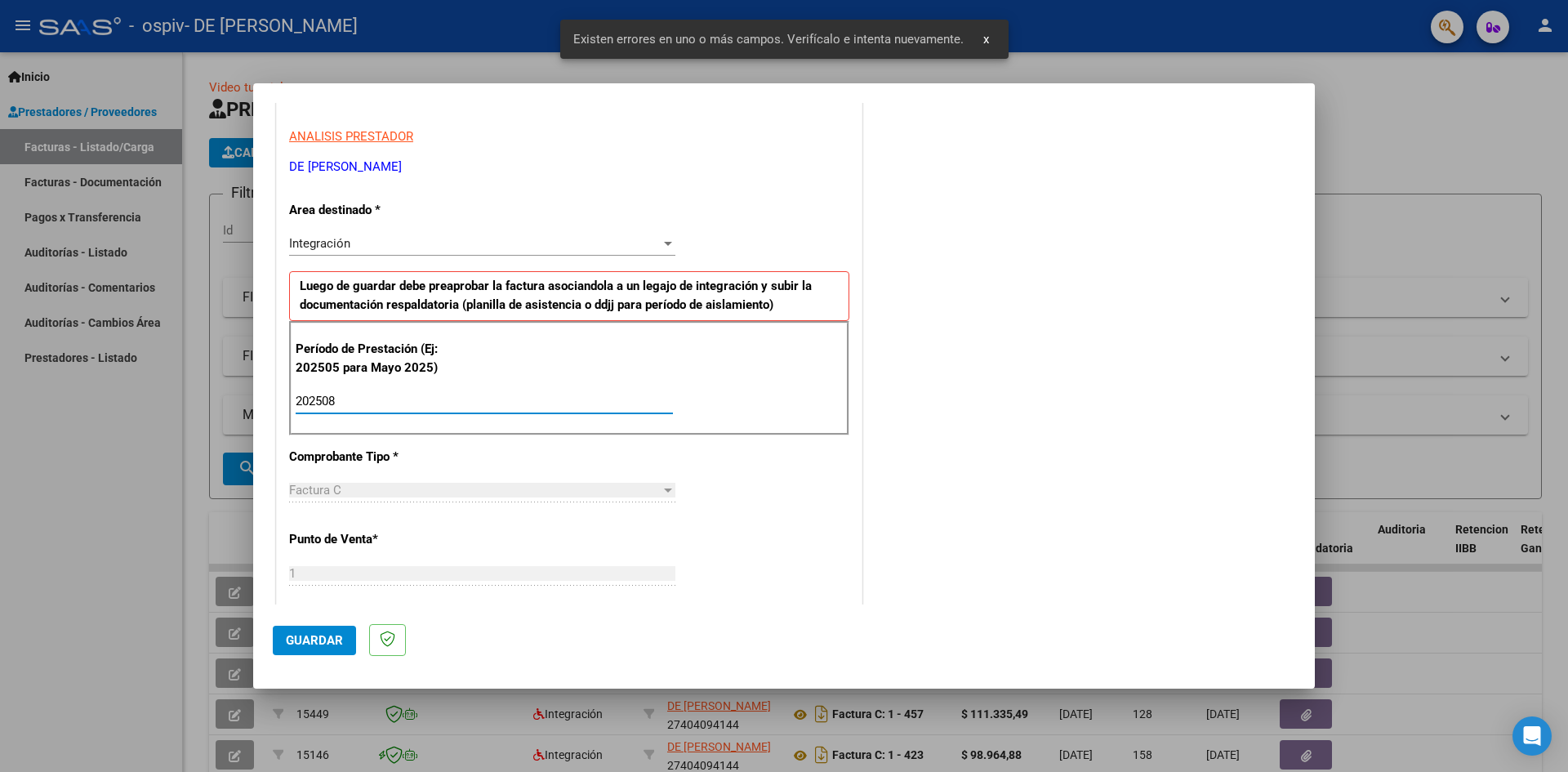
type input "202508"
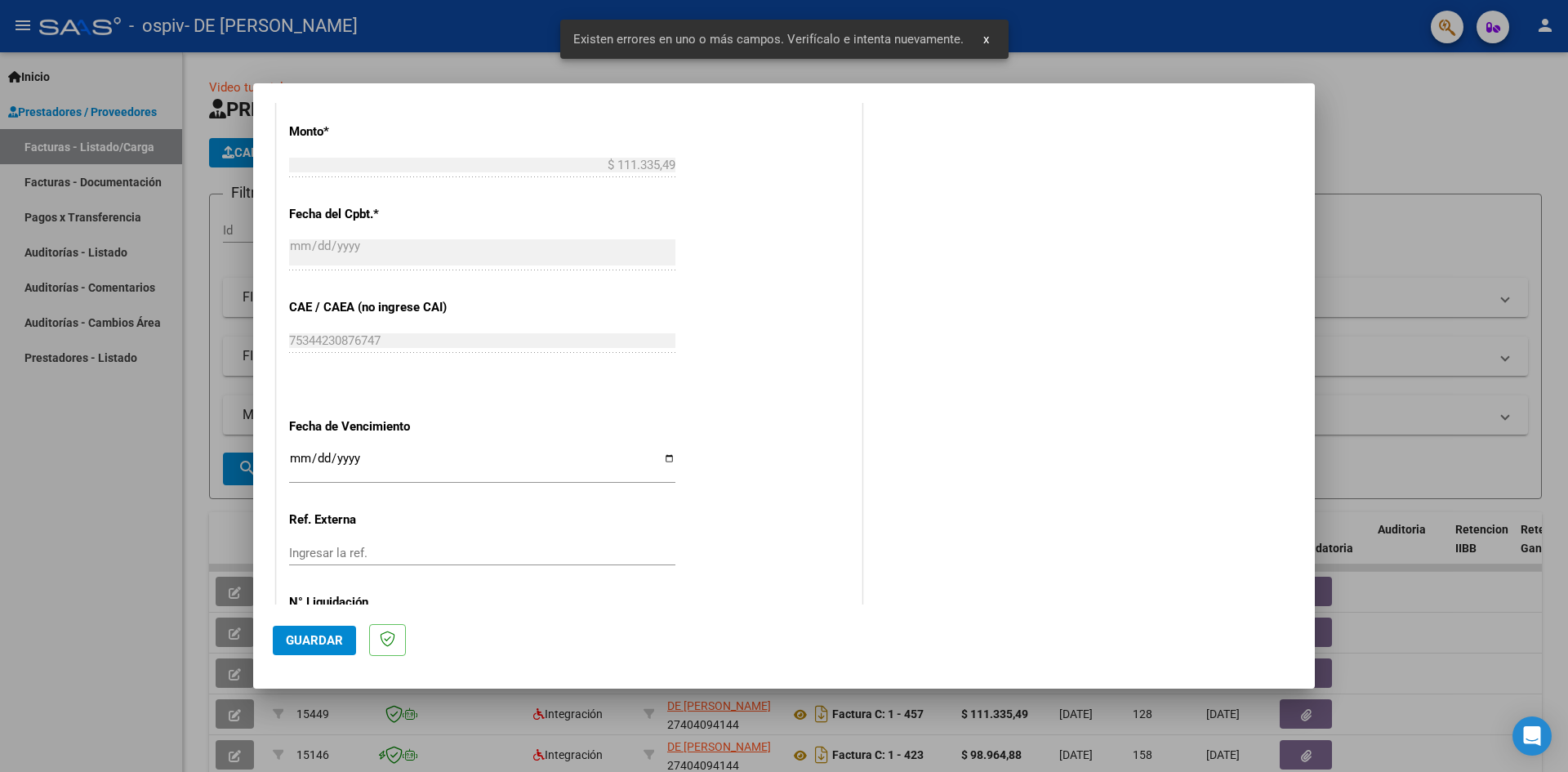
scroll to position [855, 0]
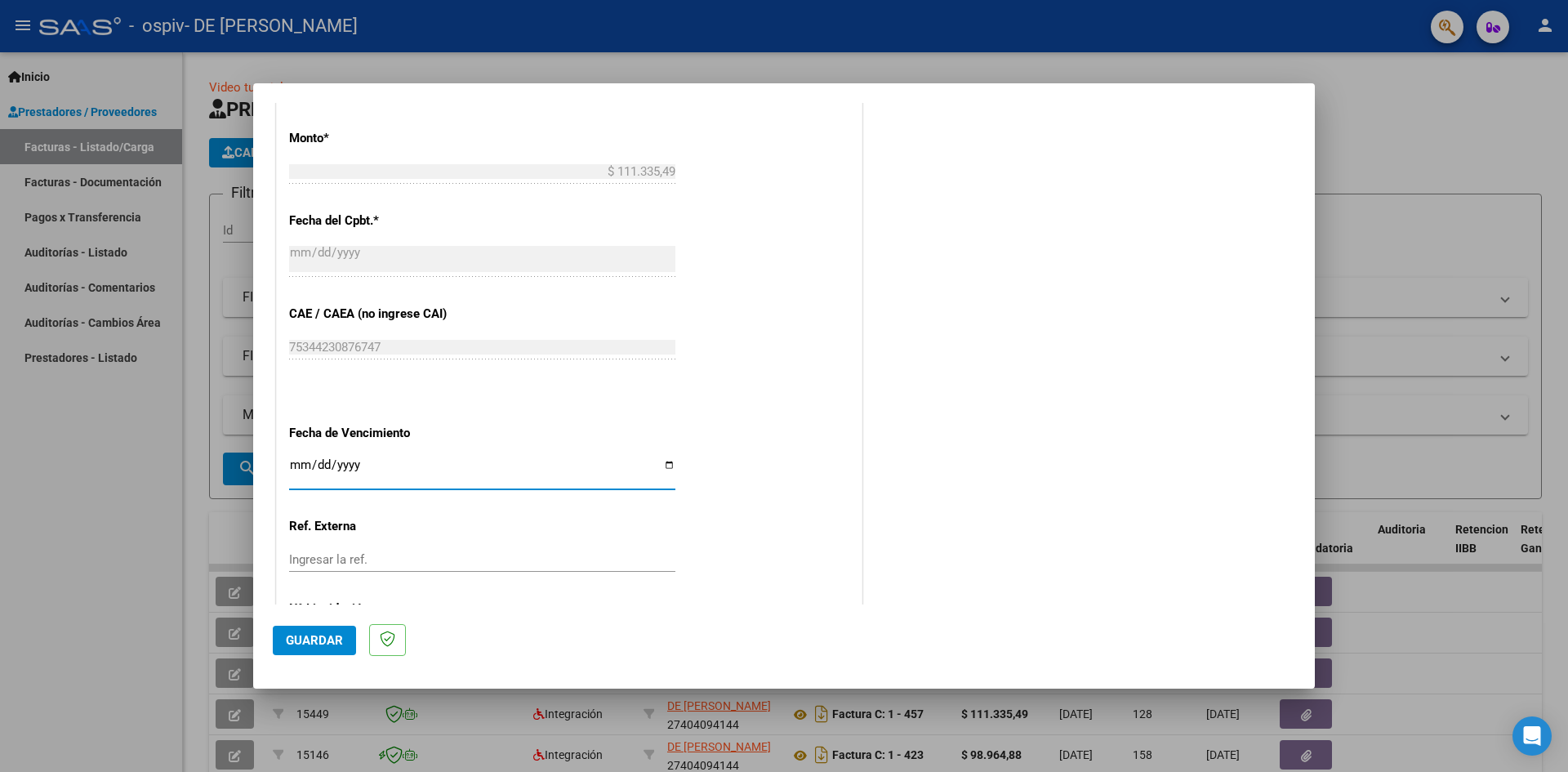
click at [663, 463] on input "Ingresar la fecha" at bounding box center [482, 470] width 386 height 26
type input "2025-09-30"
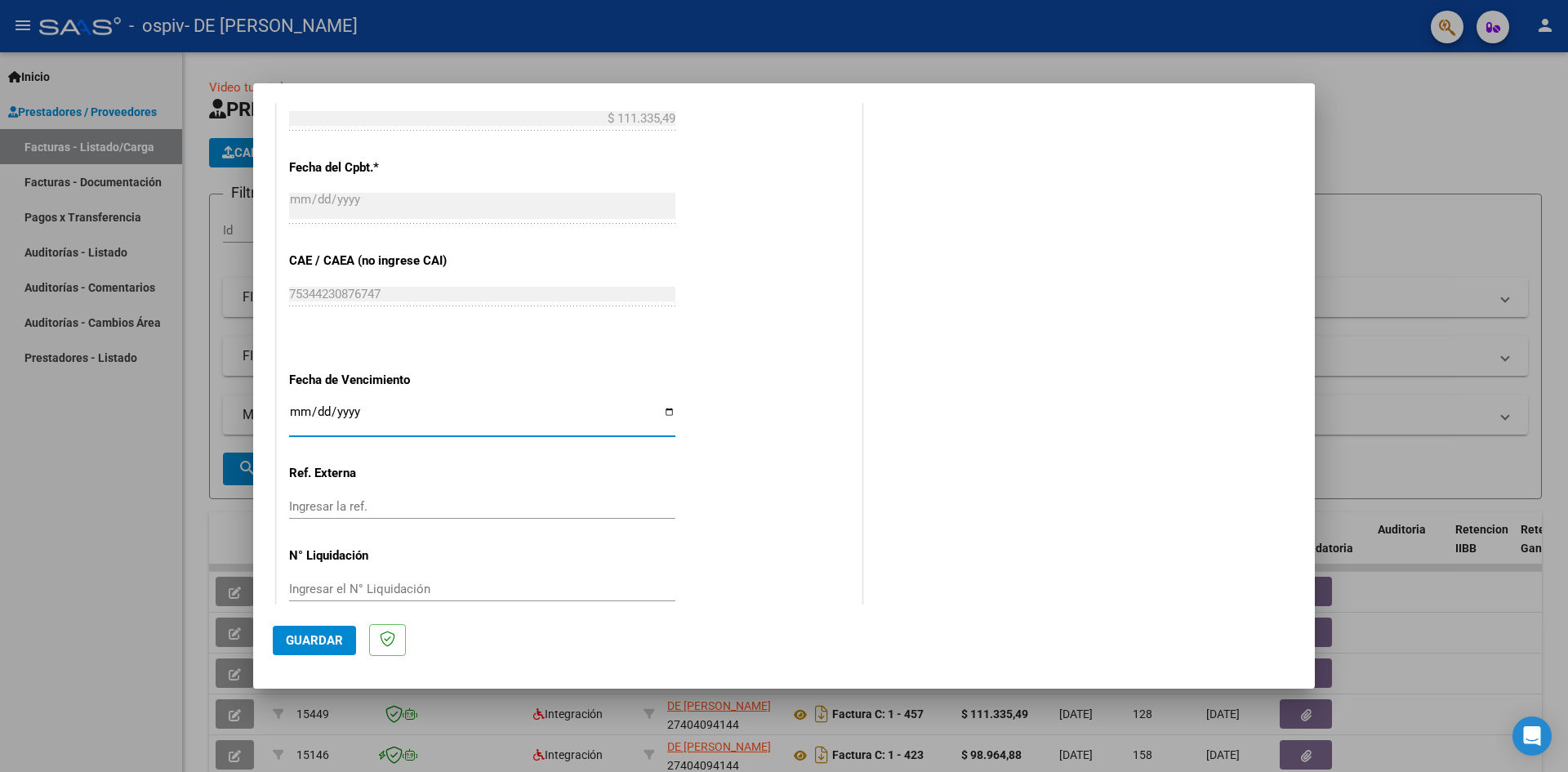
scroll to position [936, 0]
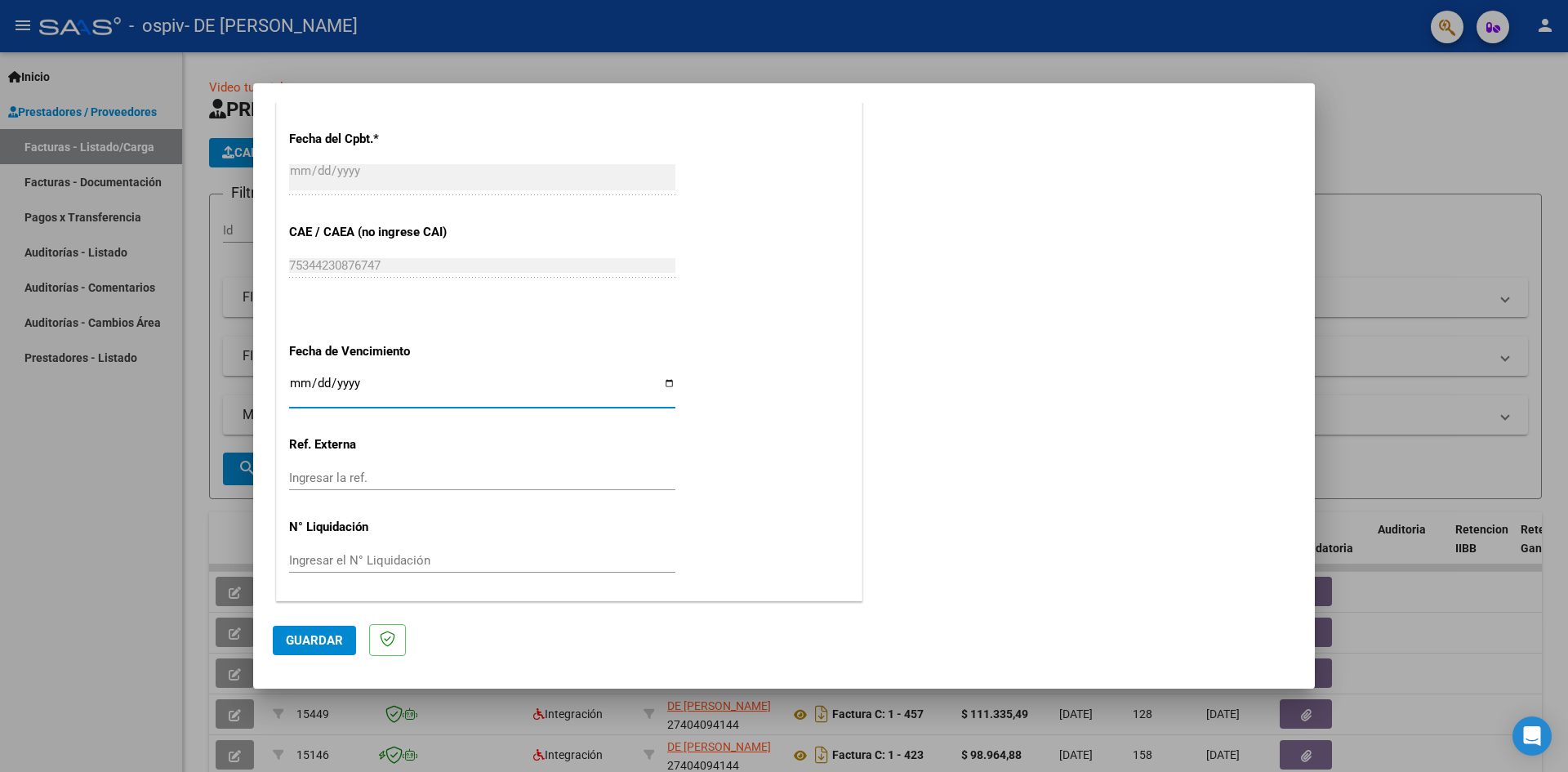
click at [313, 626] on button "Guardar" at bounding box center [314, 640] width 83 height 29
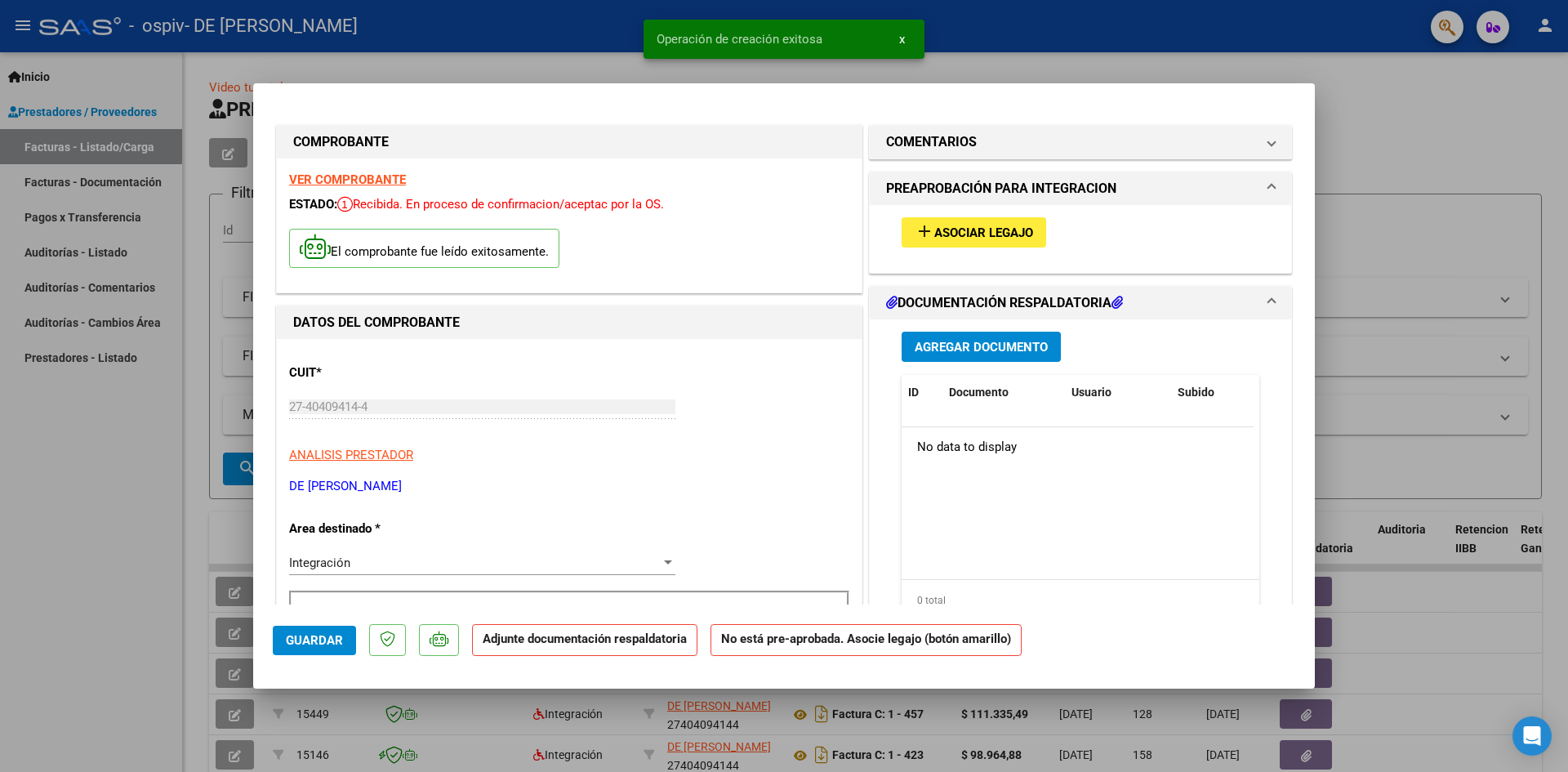
click at [973, 214] on div "add Asociar Legajo" at bounding box center [1080, 232] width 382 height 55
click at [968, 231] on span "Asociar Legajo" at bounding box center [983, 232] width 98 height 15
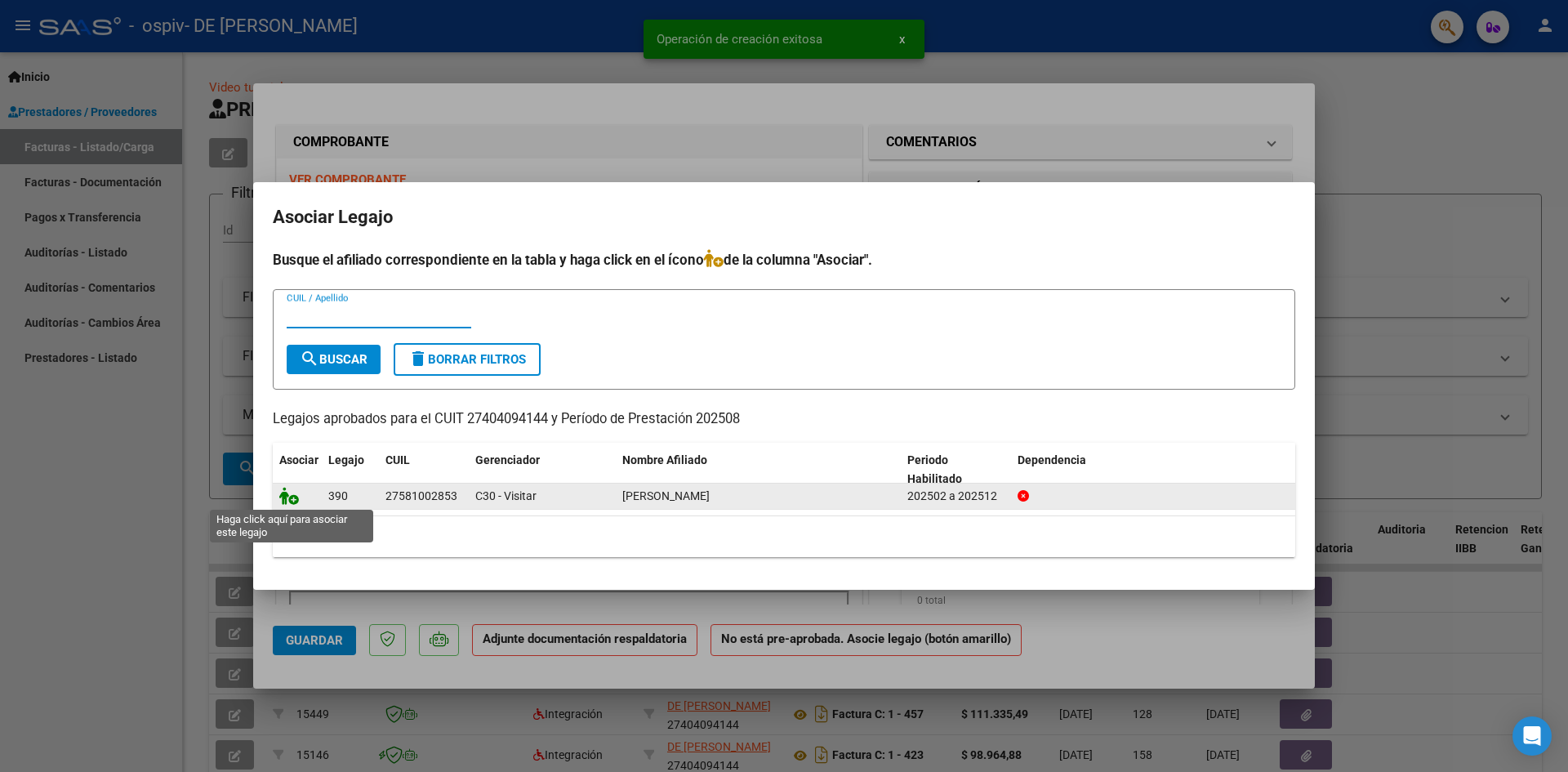
click at [291, 497] on icon at bounding box center [289, 496] width 20 height 18
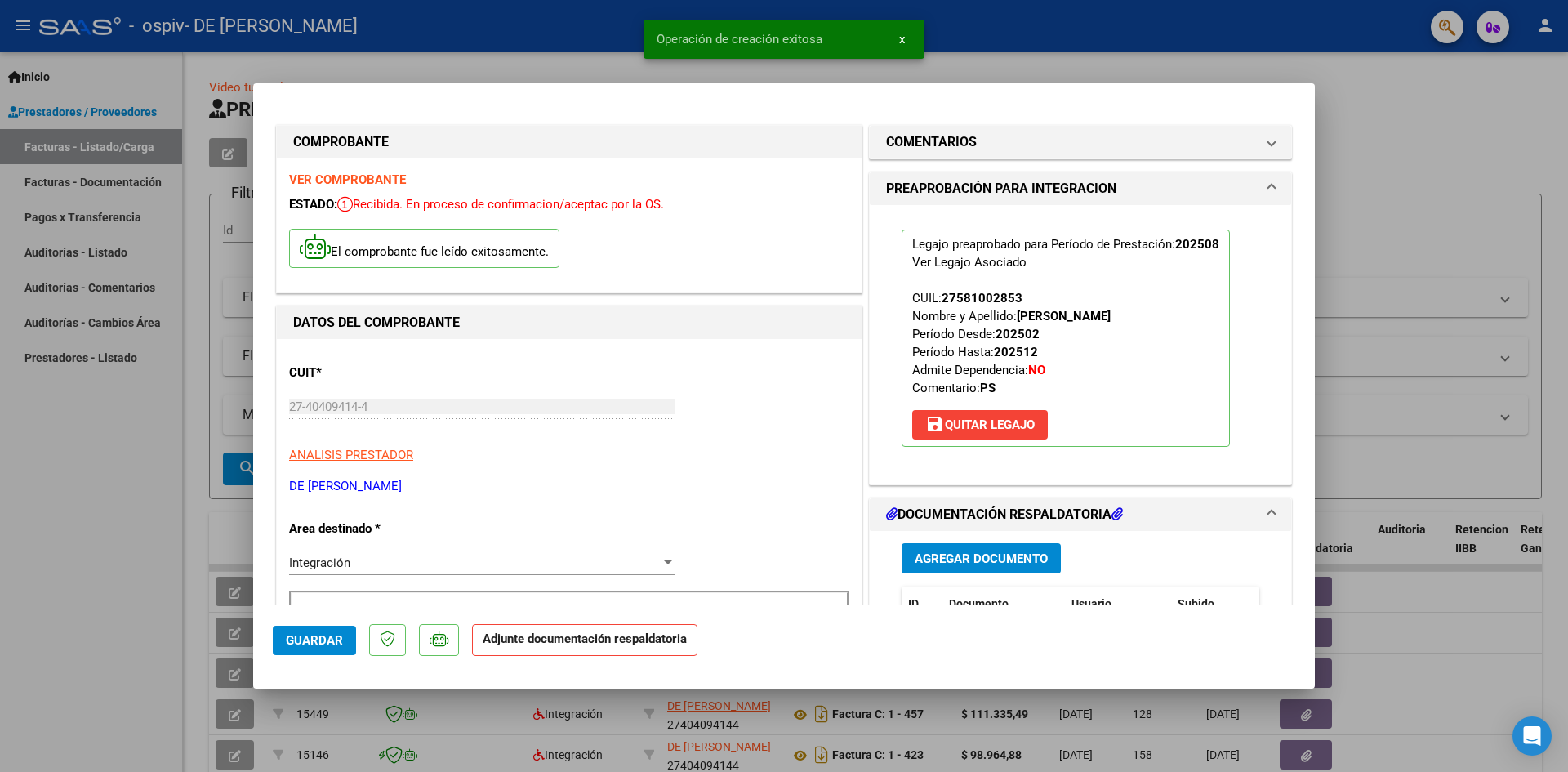
click at [974, 555] on span "Agregar Documento" at bounding box center [981, 558] width 133 height 15
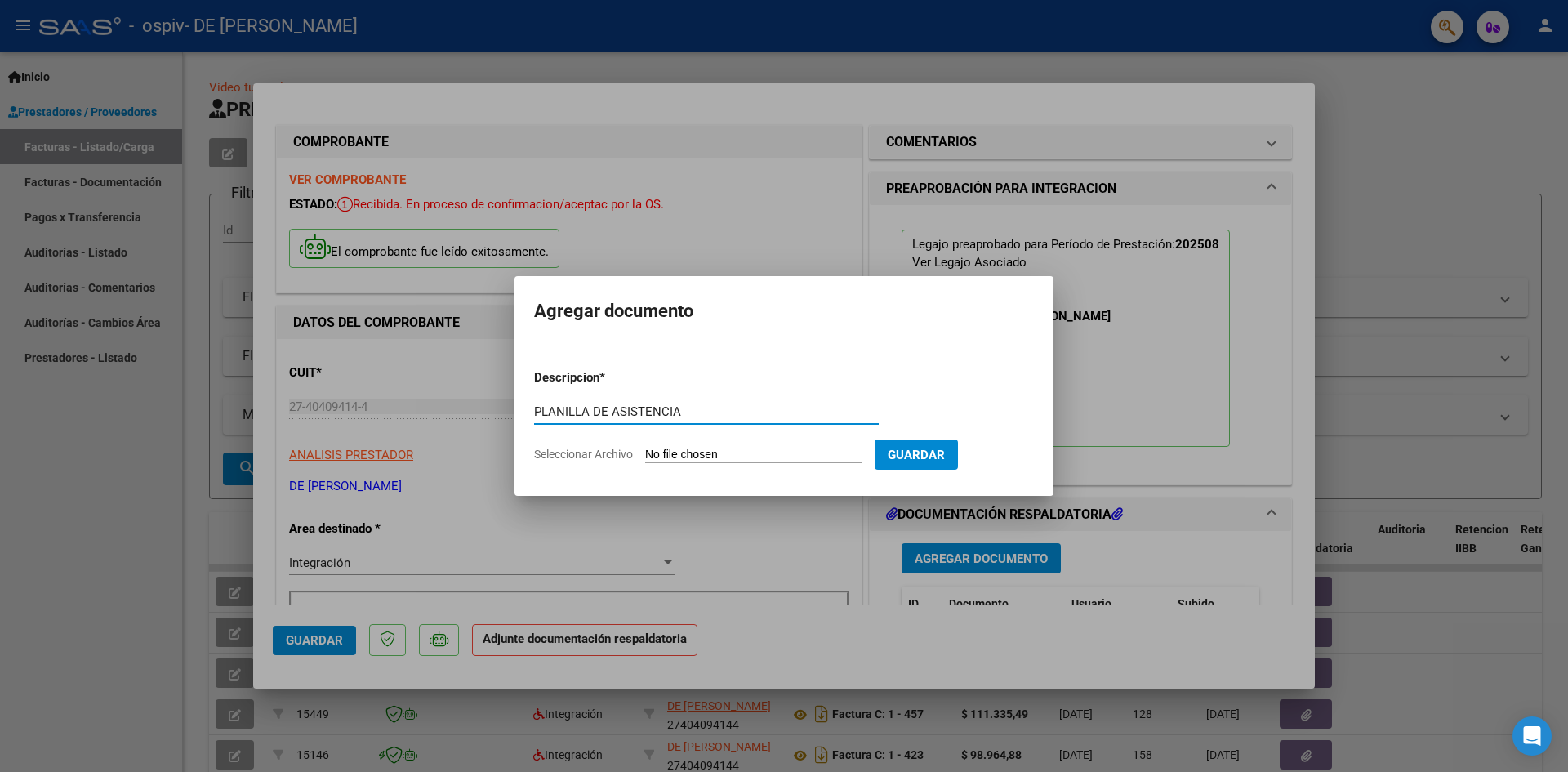
type input "PLANILLA DE ASISTENCIA"
click at [711, 452] on input "Seleccionar Archivo" at bounding box center [753, 454] width 217 height 15
type input "C:\fakepath\PS PLANILLA.pdf"
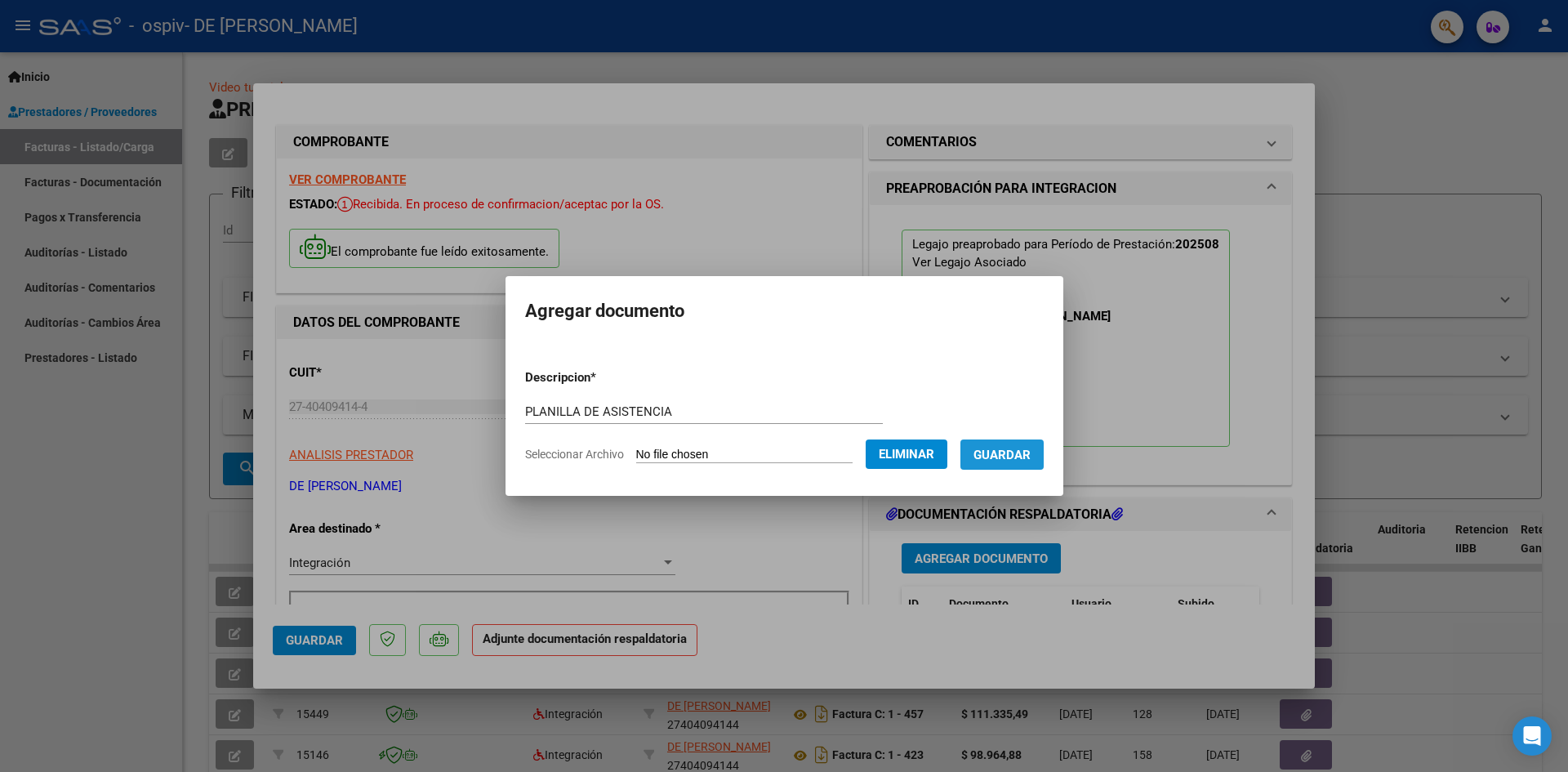
click at [1014, 465] on button "Guardar" at bounding box center [1002, 454] width 83 height 30
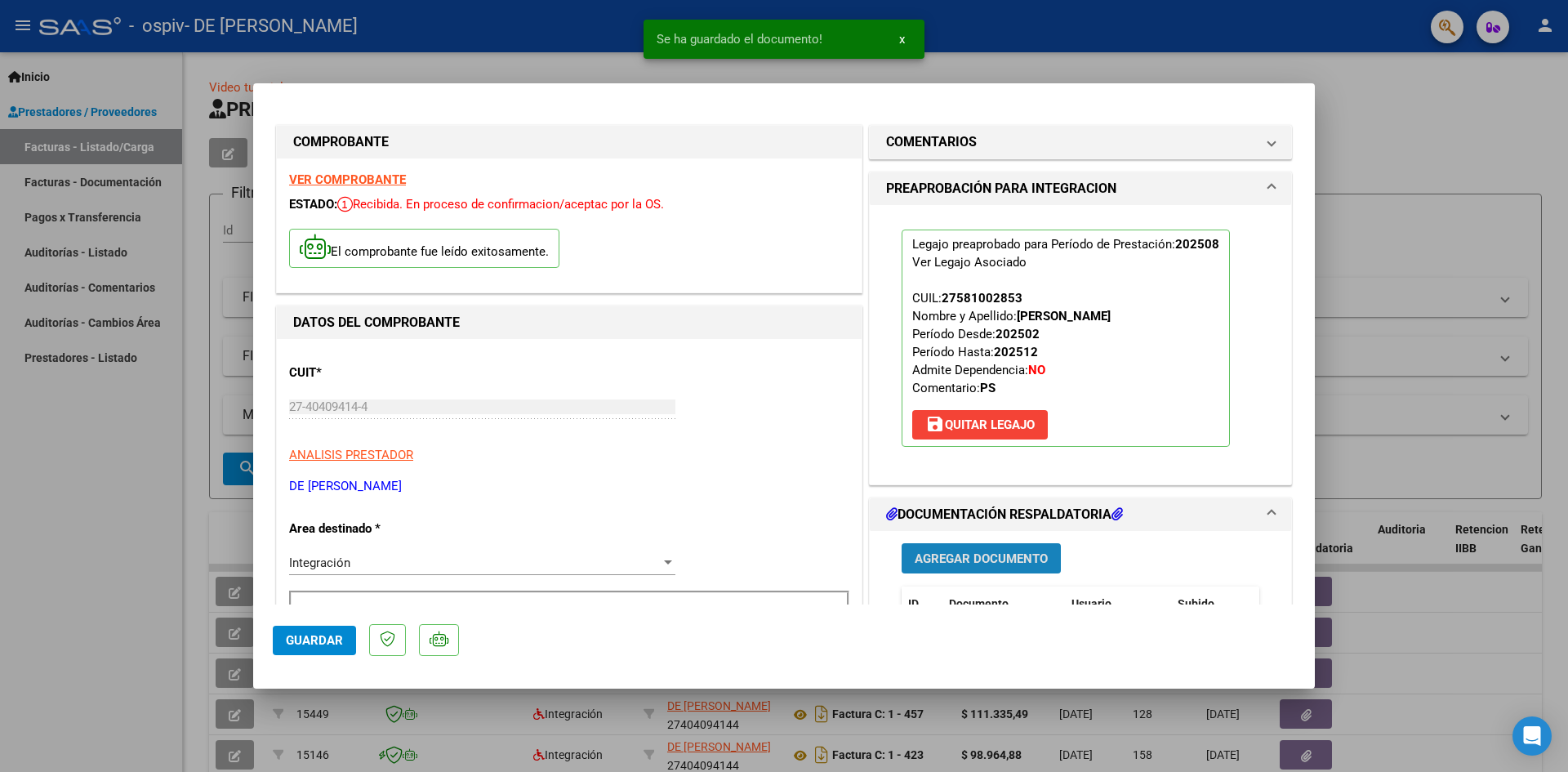
click at [996, 547] on button "Agregar Documento" at bounding box center [981, 558] width 159 height 30
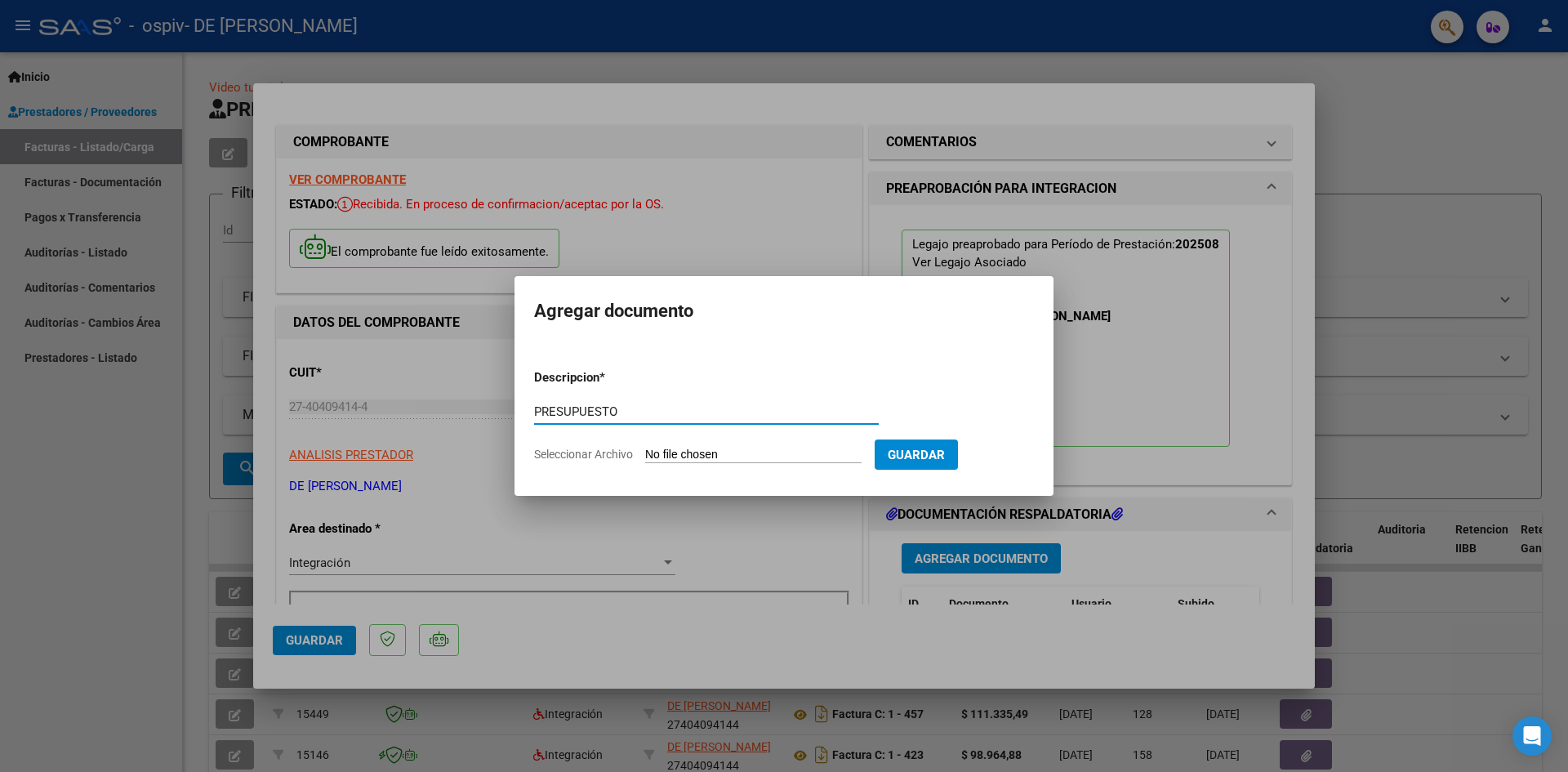
type input "PRESUPUESTO"
click at [785, 453] on input "Seleccionar Archivo" at bounding box center [753, 454] width 217 height 15
type input "C:\fakepath\PRESUPUESTO PS.pdf"
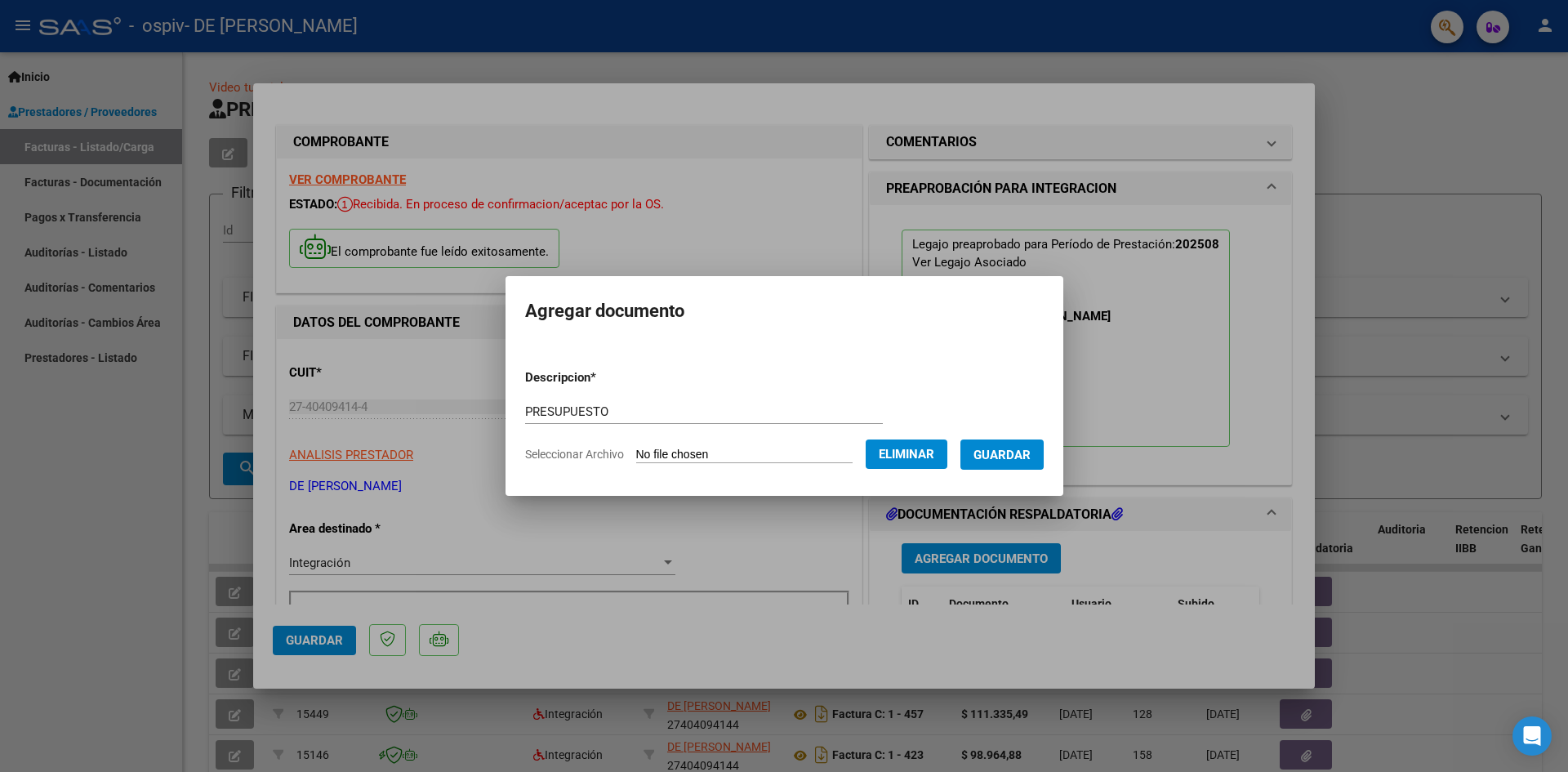
click at [1024, 453] on span "Guardar" at bounding box center [1002, 454] width 57 height 15
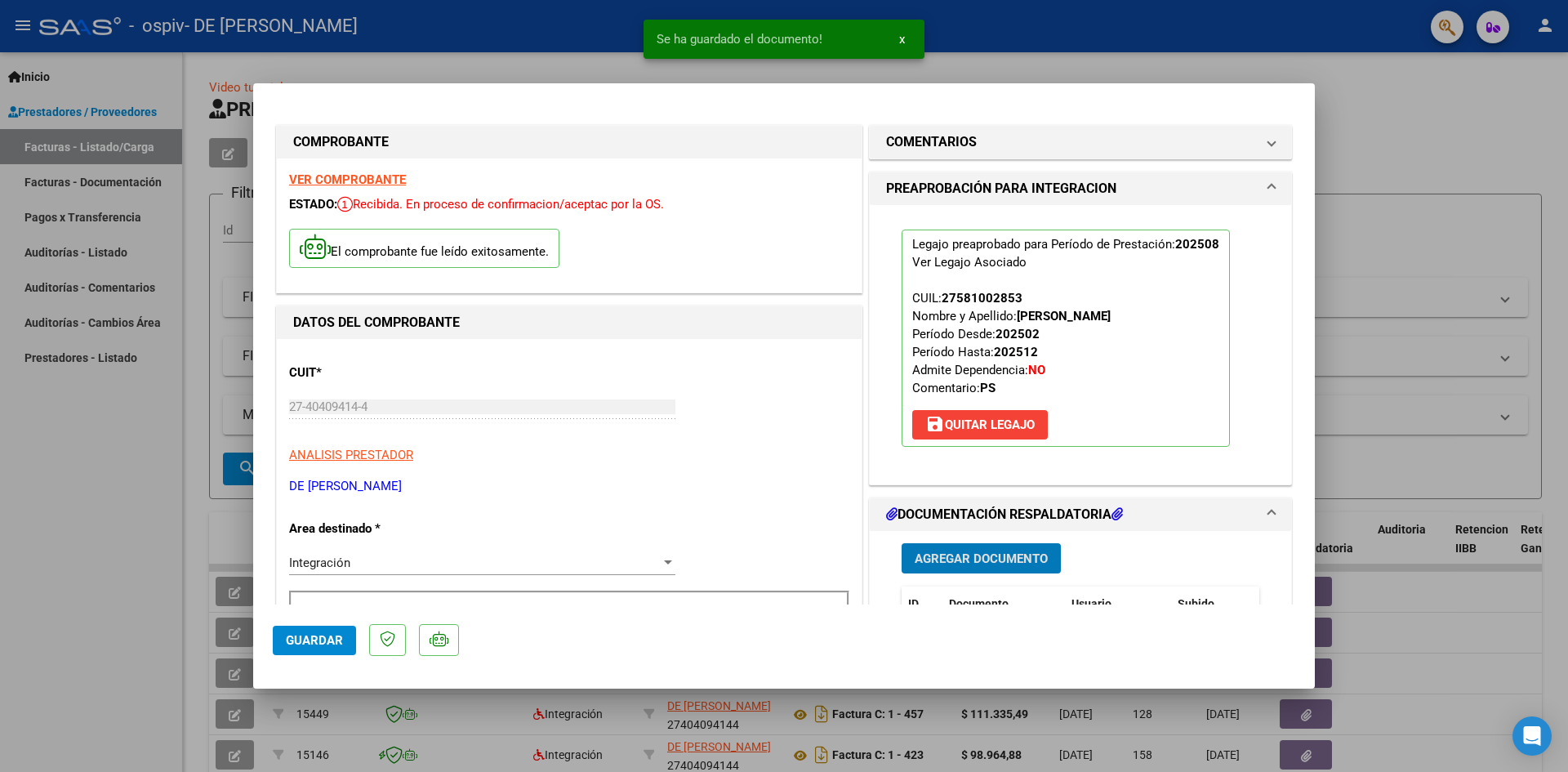
click at [1439, 199] on div at bounding box center [784, 386] width 1568 height 772
type input "$ 0,00"
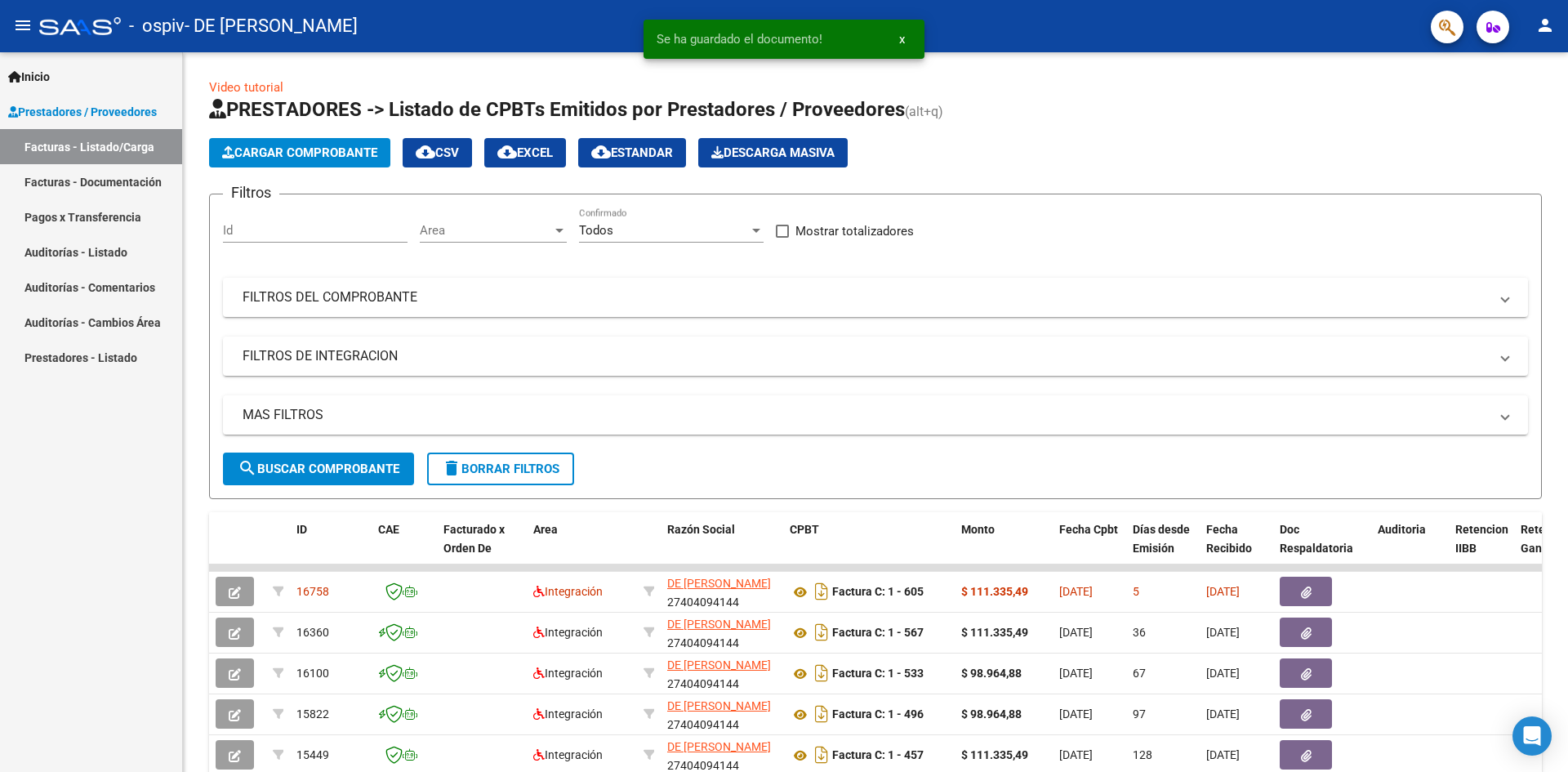
click at [1545, 24] on mat-icon "person" at bounding box center [1545, 25] width 20 height 20
click at [1527, 106] on button "exit_to_app Salir" at bounding box center [1512, 107] width 99 height 39
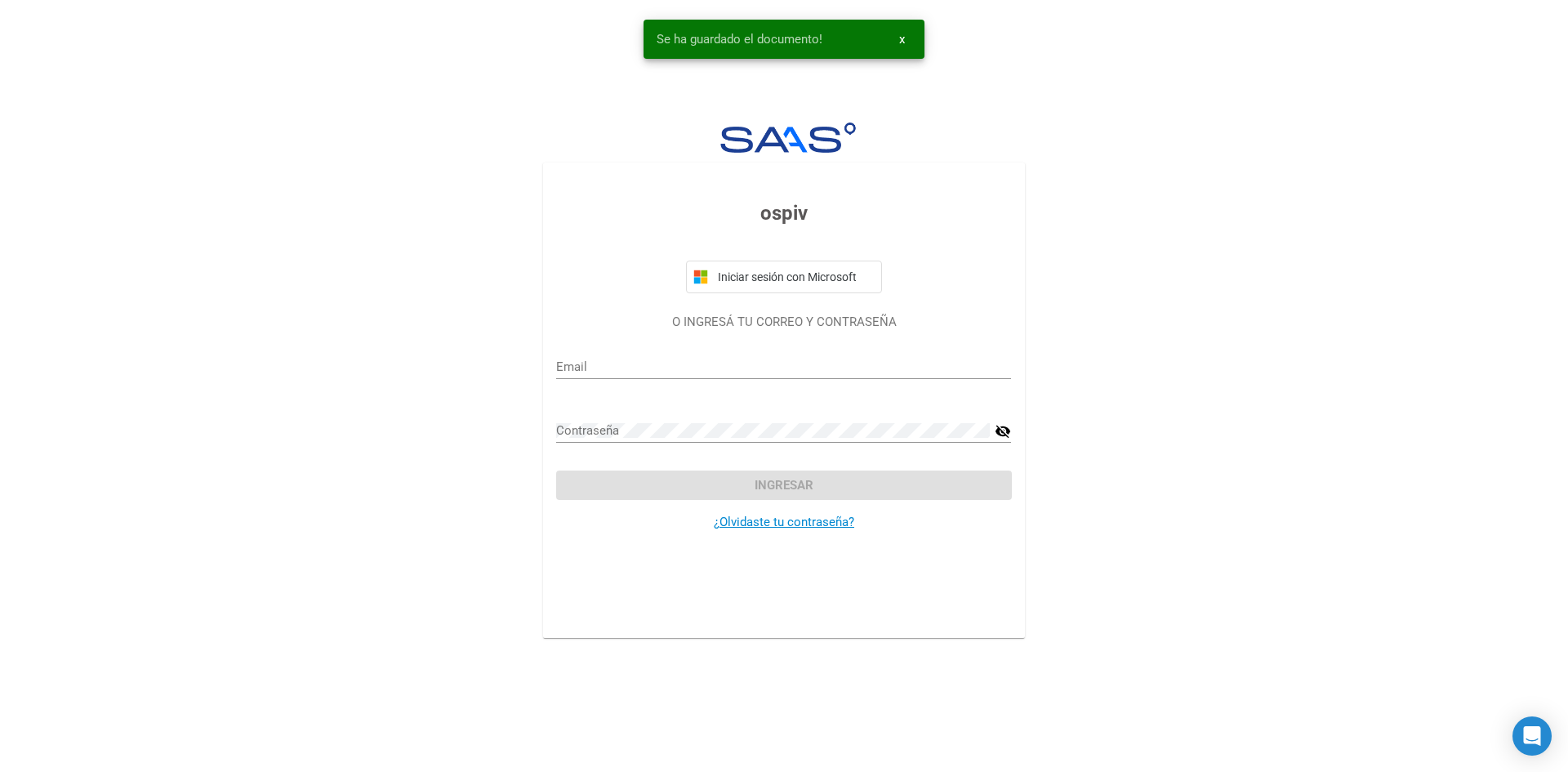
type input "camiladeleonardi@hotmail.com"
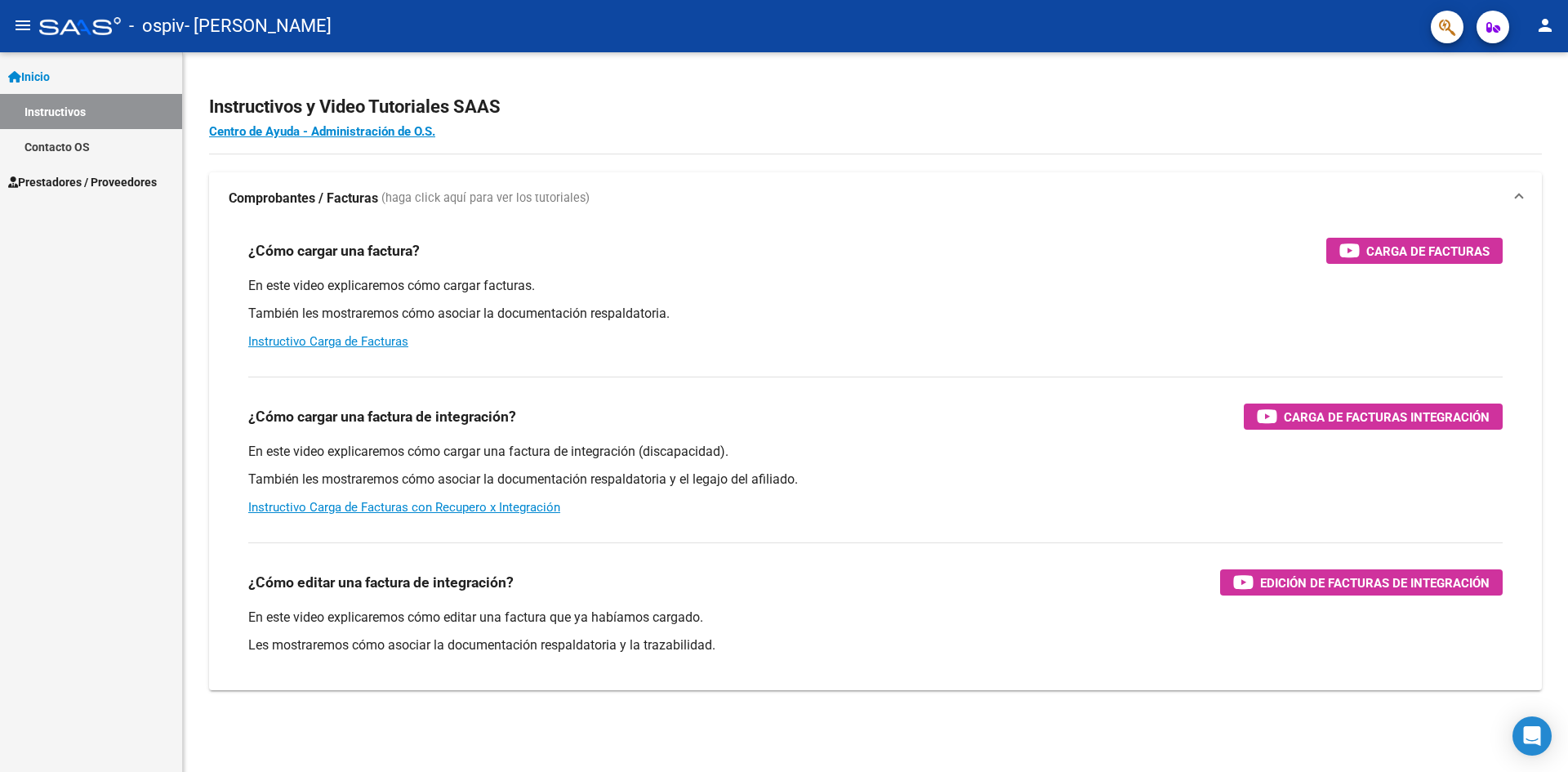
click at [75, 177] on span "Prestadores / Proveedores" at bounding box center [83, 182] width 149 height 18
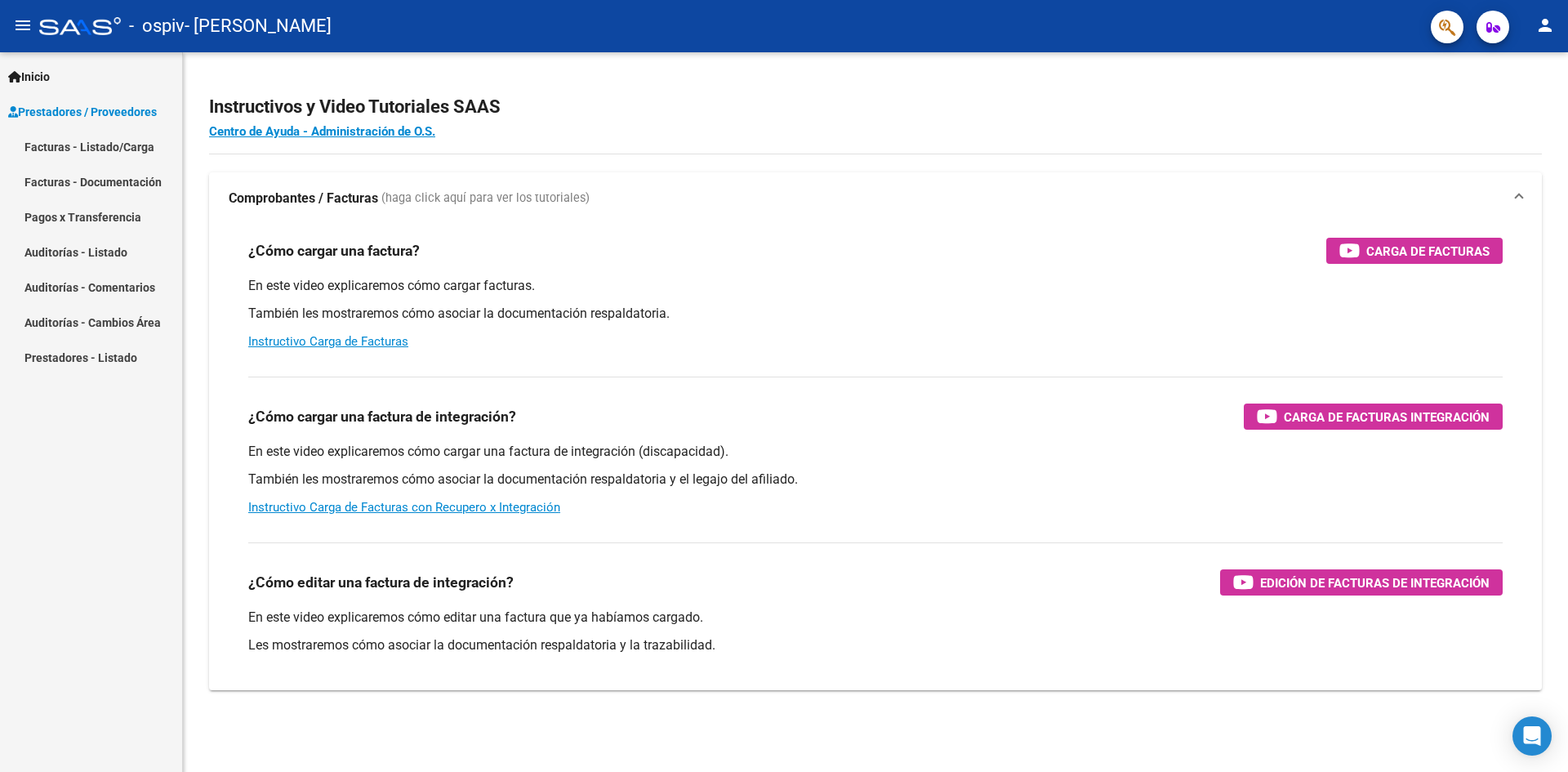
click at [85, 153] on link "Facturas - Listado/Carga" at bounding box center [91, 146] width 182 height 35
